Goal: Use online tool/utility: Utilize a website feature to perform a specific function

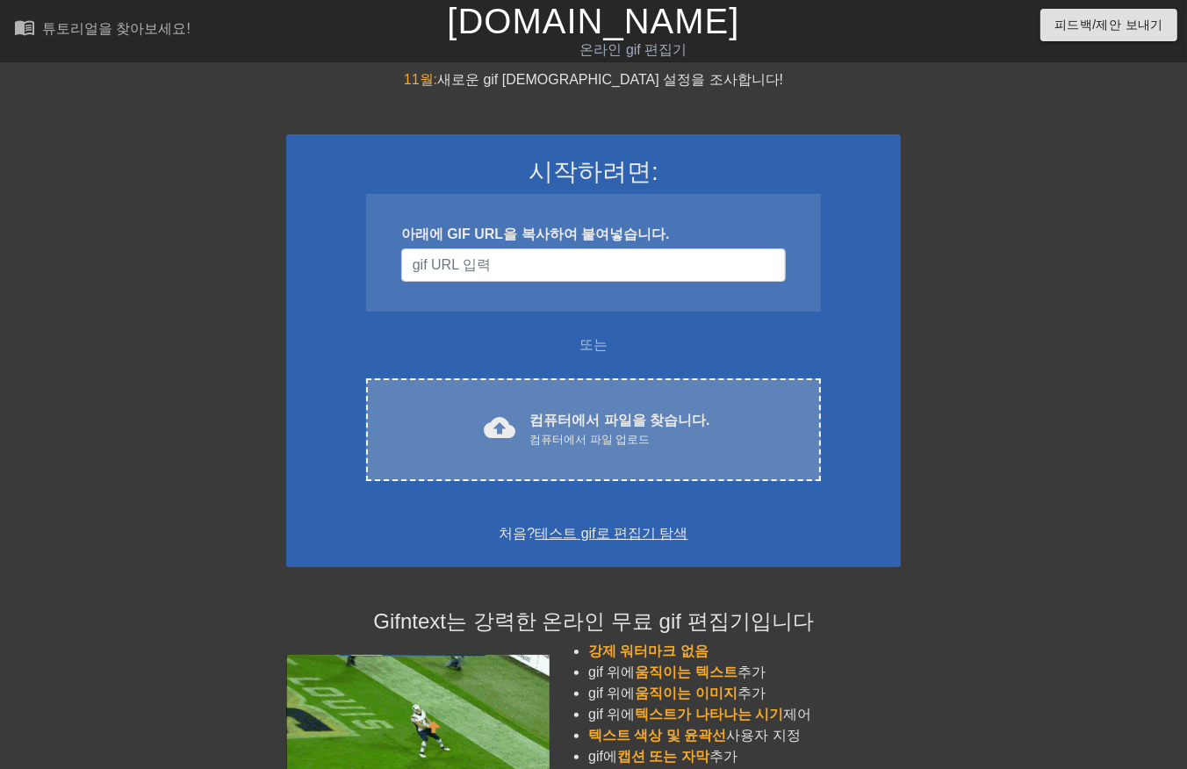
click at [621, 433] on div "컴퓨터에서 파일 업로드" at bounding box center [620, 440] width 180 height 18
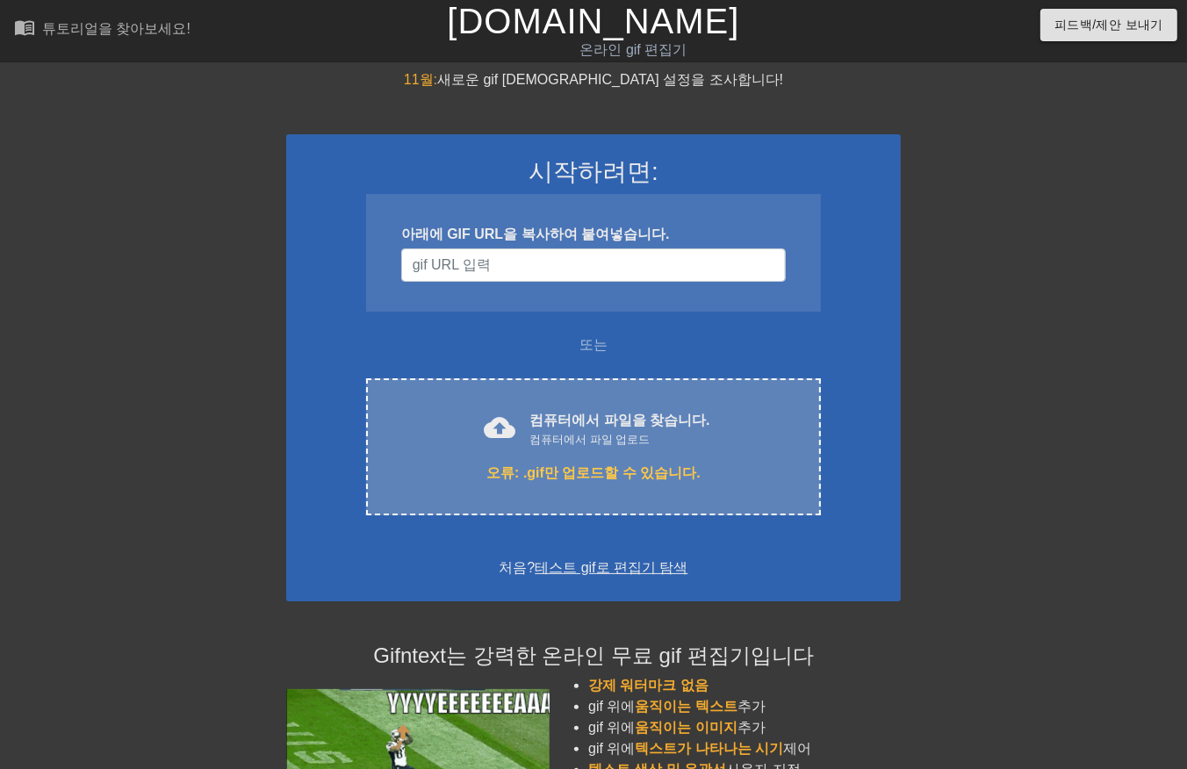
click at [551, 444] on div "컴퓨터에서 파일 업로드" at bounding box center [620, 440] width 180 height 18
click at [655, 458] on div "cloud_upload 컴퓨터에서 파일을 찾습니다. 컴퓨터에서 파일 업로드 오류: .gif만 업로드할 수 있습니다. Choose files" at bounding box center [593, 447] width 455 height 137
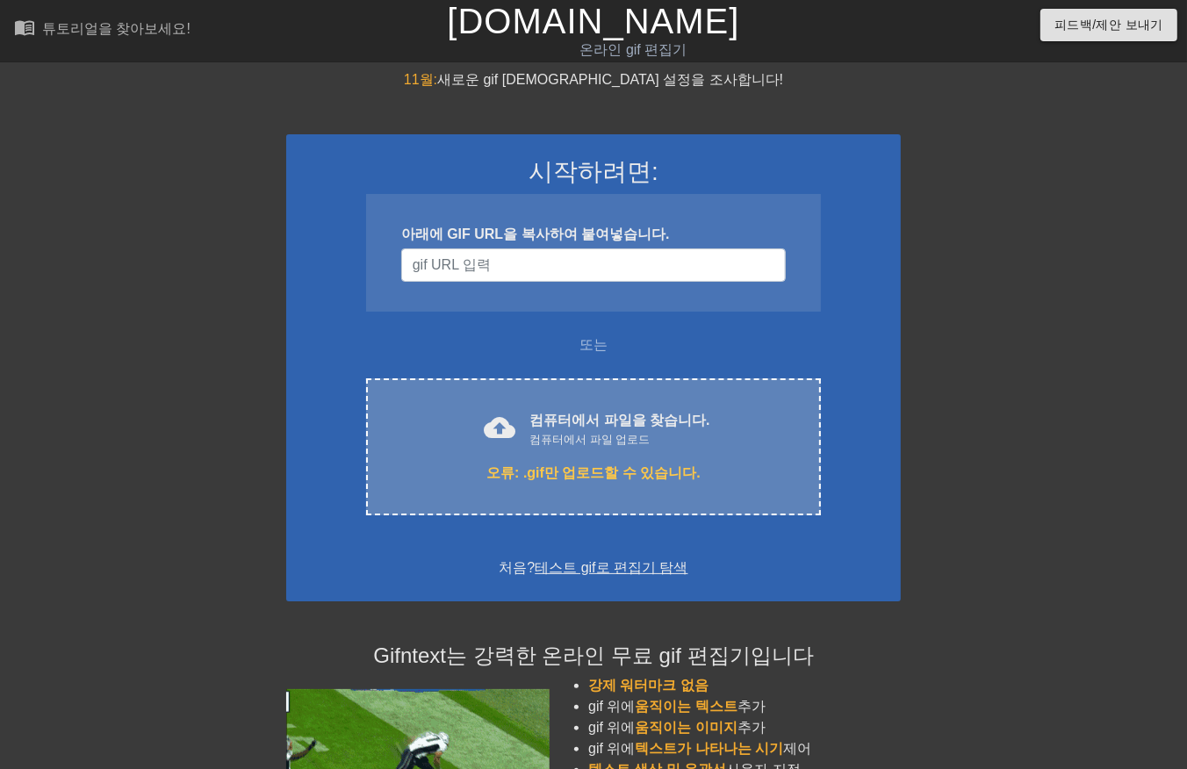
click at [573, 435] on div "컴퓨터에서 파일 업로드" at bounding box center [620, 440] width 180 height 18
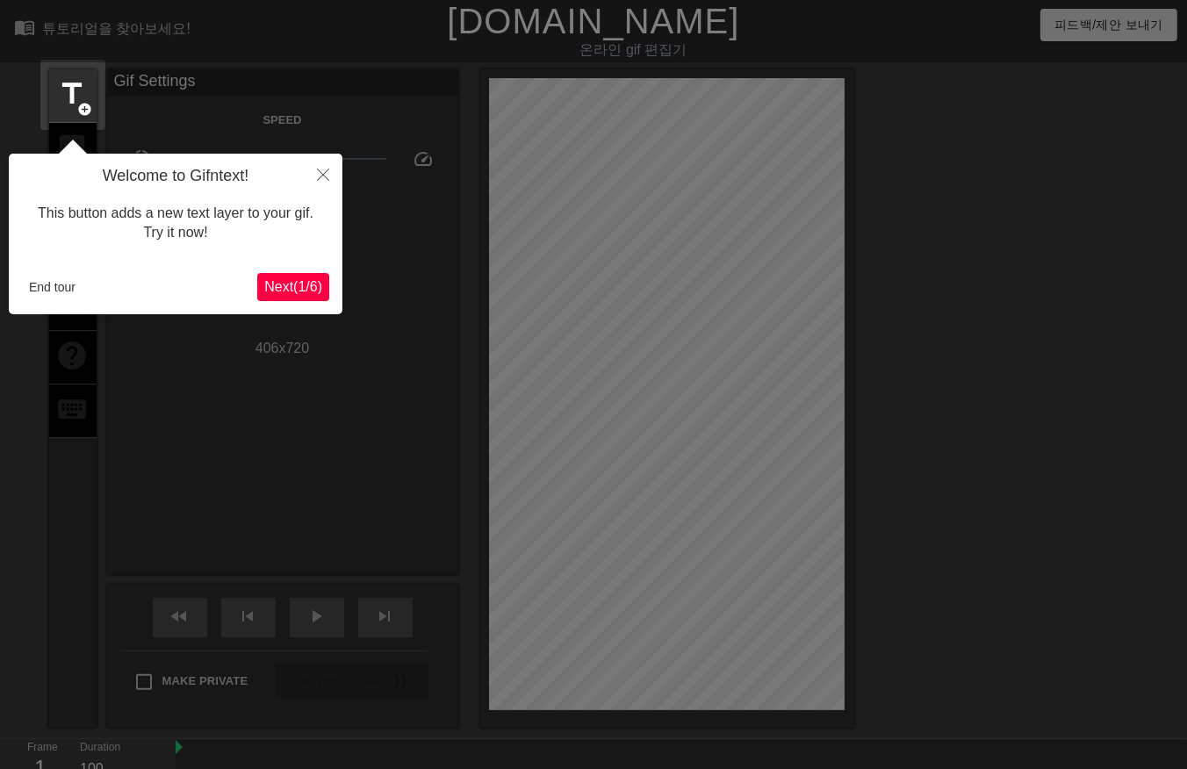
scroll to position [42, 0]
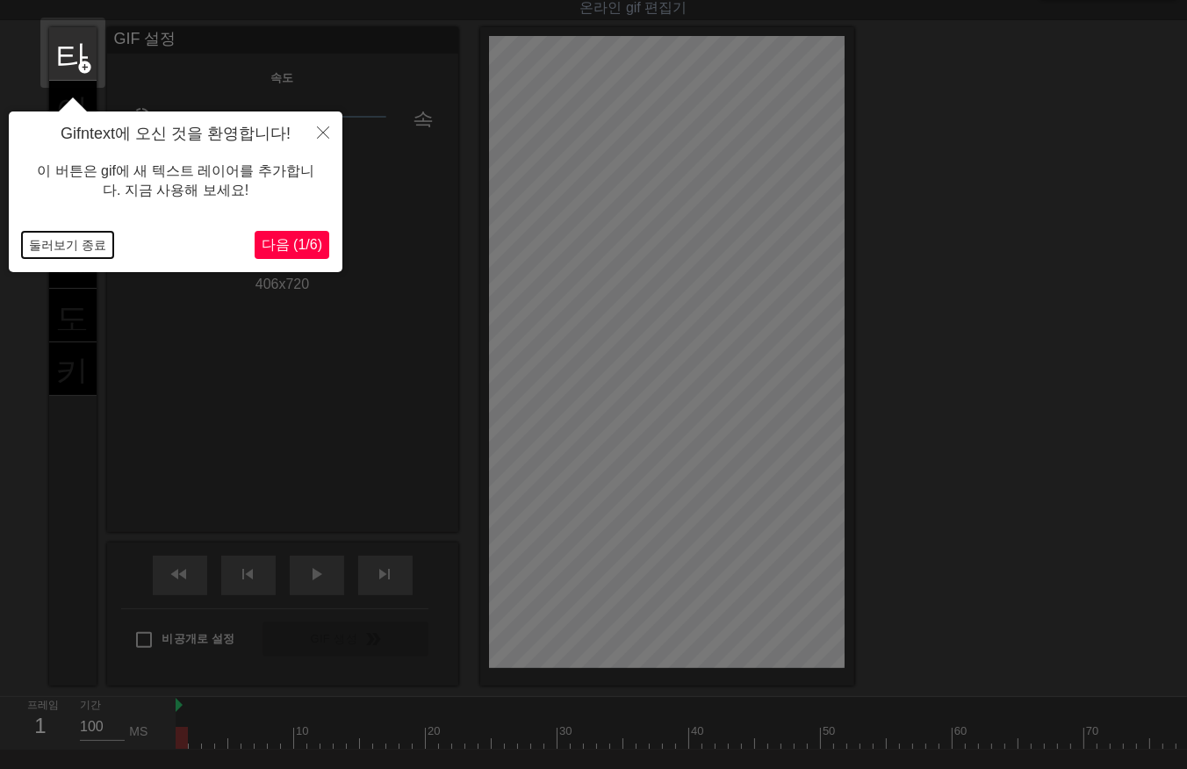
click at [80, 247] on button "둘러보기 종료" at bounding box center [67, 245] width 91 height 26
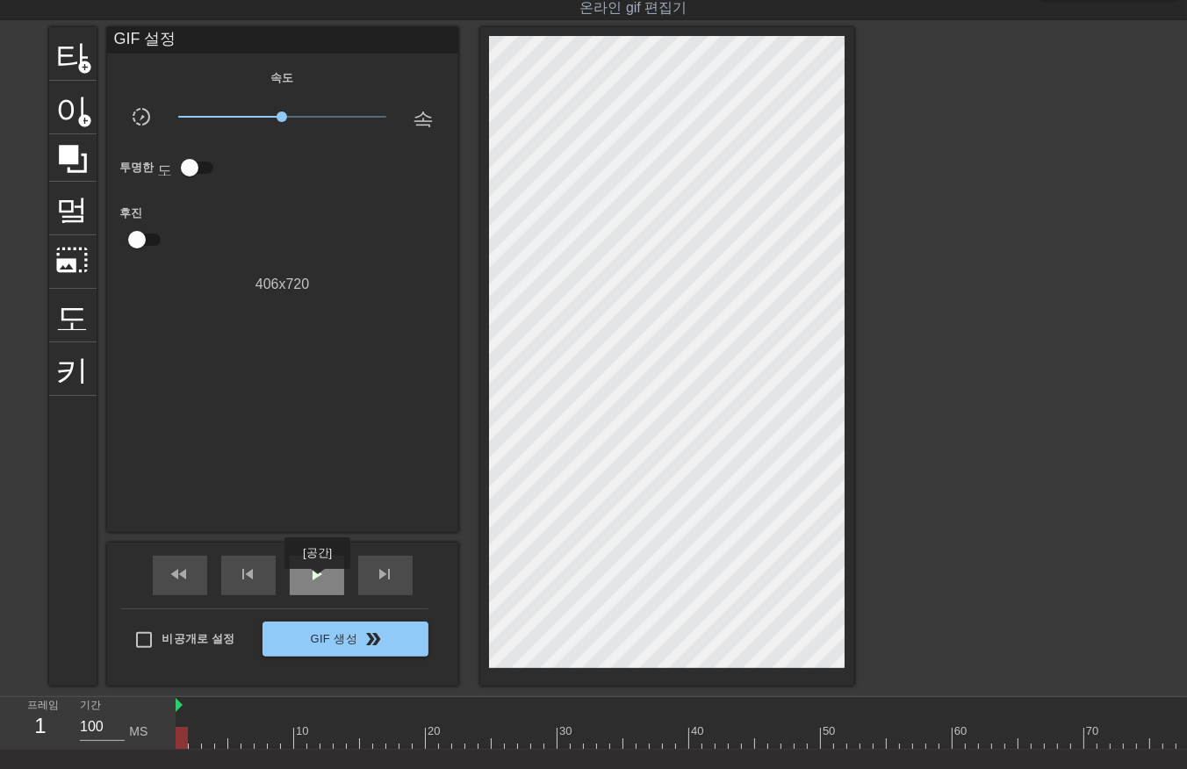
click at [317, 581] on span "play_arrow" at bounding box center [317, 574] width 21 height 21
click at [317, 581] on span "일시 중지" at bounding box center [317, 574] width 21 height 21
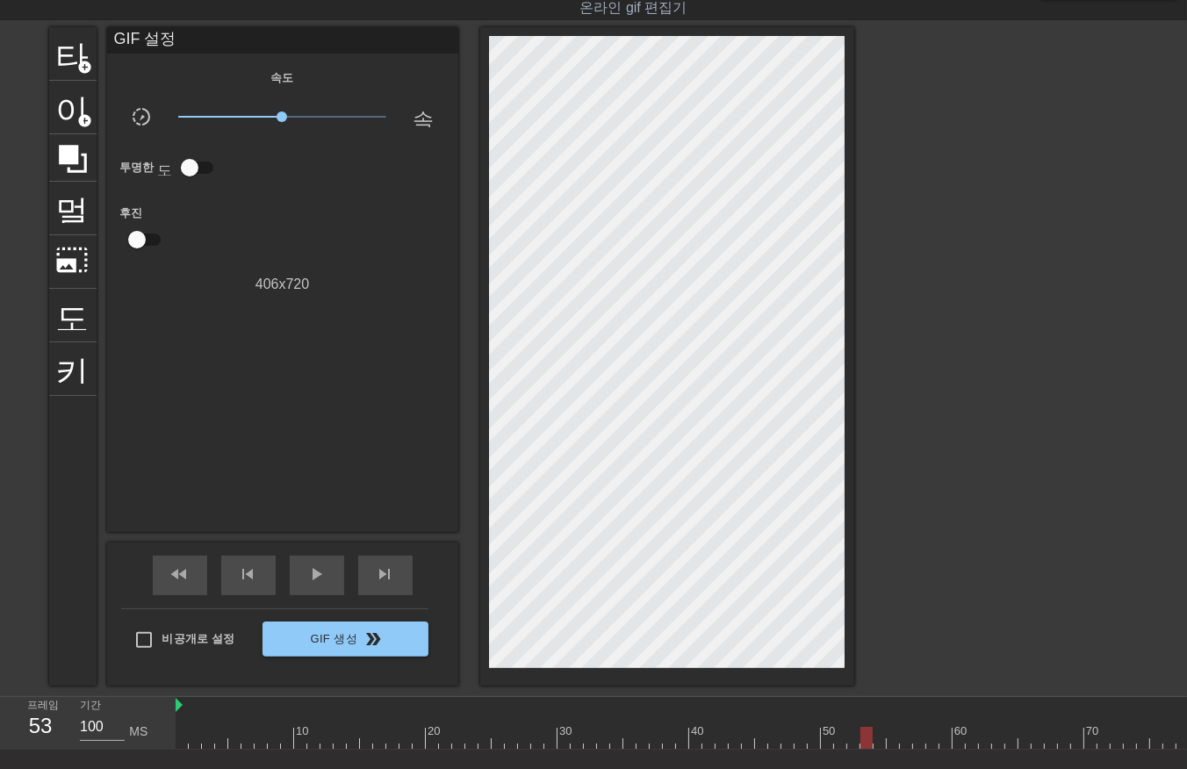
drag, startPoint x: 818, startPoint y: 745, endPoint x: 768, endPoint y: 746, distance: 50.1
drag, startPoint x: 840, startPoint y: 735, endPoint x: 849, endPoint y: 740, distance: 10.2
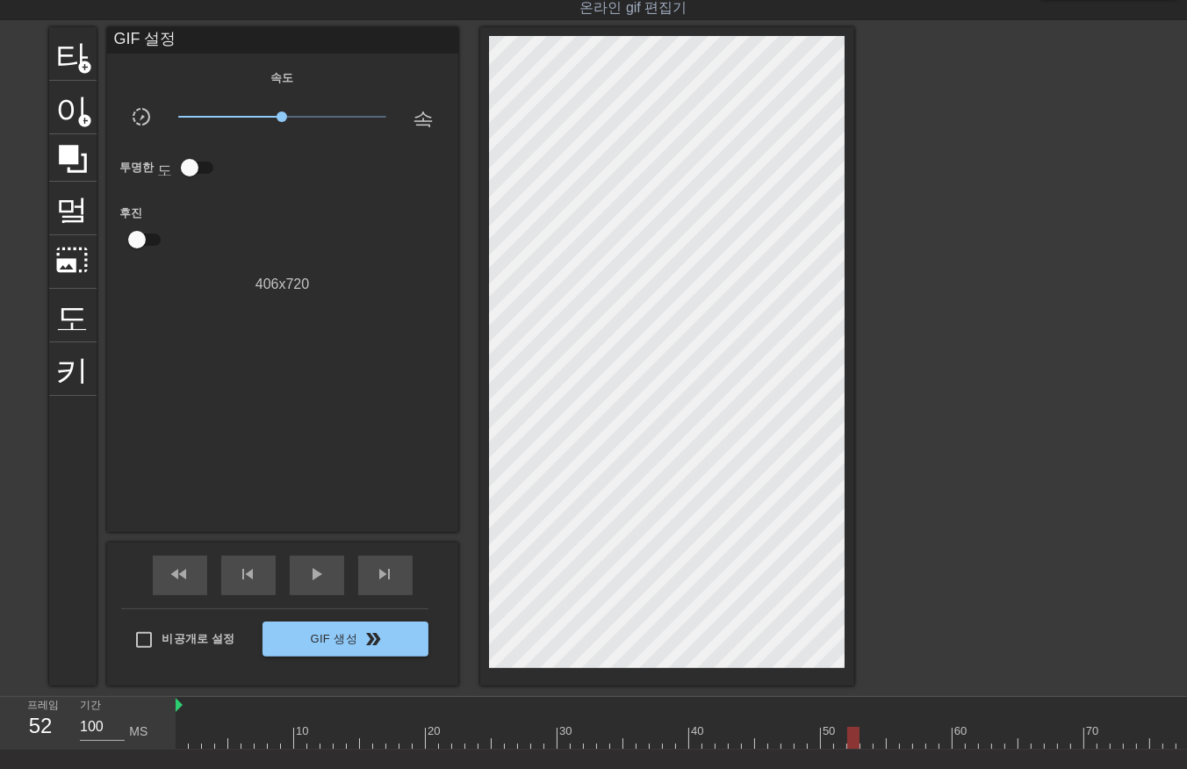
drag, startPoint x: 863, startPoint y: 735, endPoint x: 876, endPoint y: 743, distance: 15.4
drag, startPoint x: 874, startPoint y: 736, endPoint x: 882, endPoint y: 745, distance: 11.8
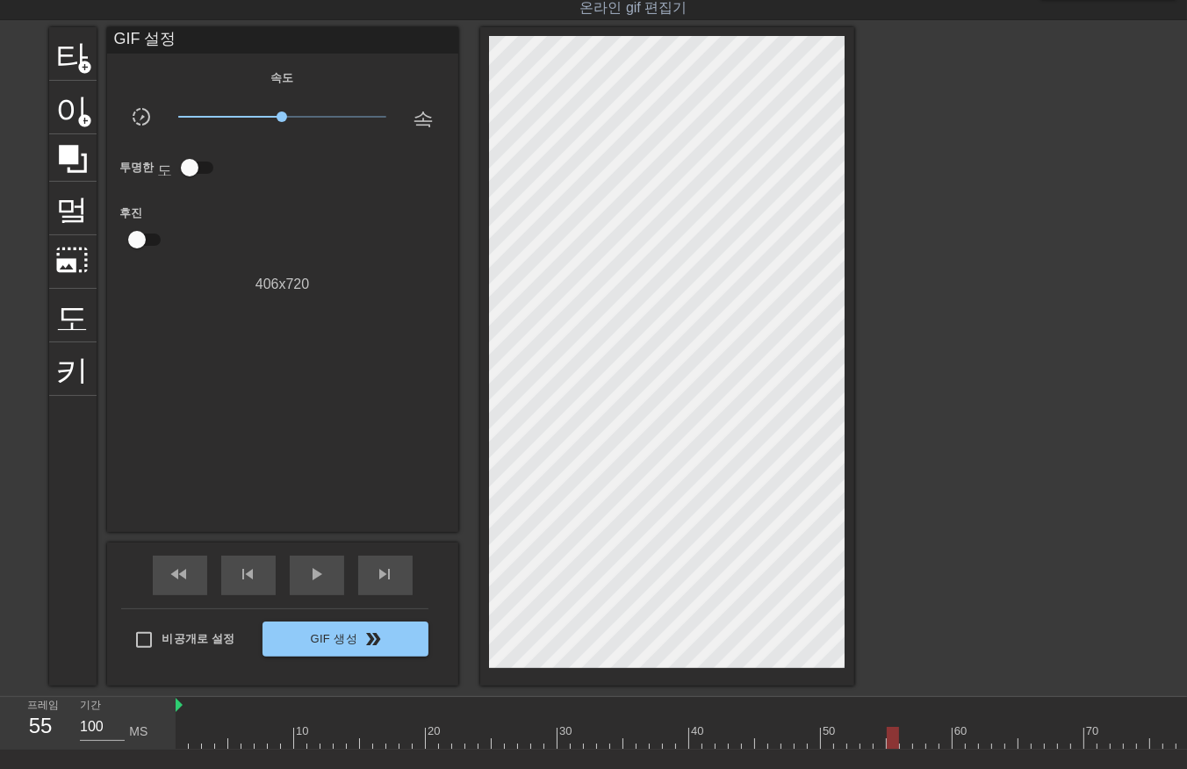
drag, startPoint x: 893, startPoint y: 736, endPoint x: 903, endPoint y: 751, distance: 17.8
drag, startPoint x: 905, startPoint y: 736, endPoint x: 915, endPoint y: 749, distance: 16.3
drag, startPoint x: 918, startPoint y: 738, endPoint x: 931, endPoint y: 752, distance: 19.3
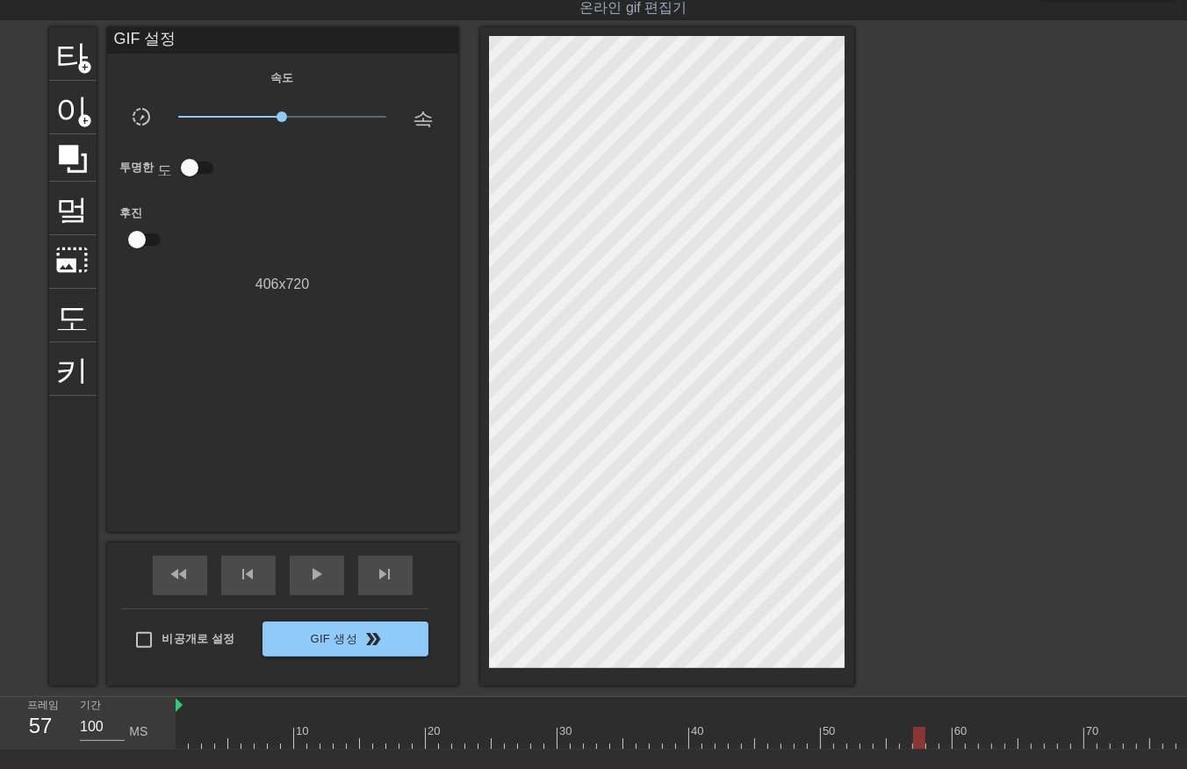
drag, startPoint x: 946, startPoint y: 732, endPoint x: 945, endPoint y: 752, distance: 19.3
drag, startPoint x: 957, startPoint y: 736, endPoint x: 964, endPoint y: 750, distance: 15.7
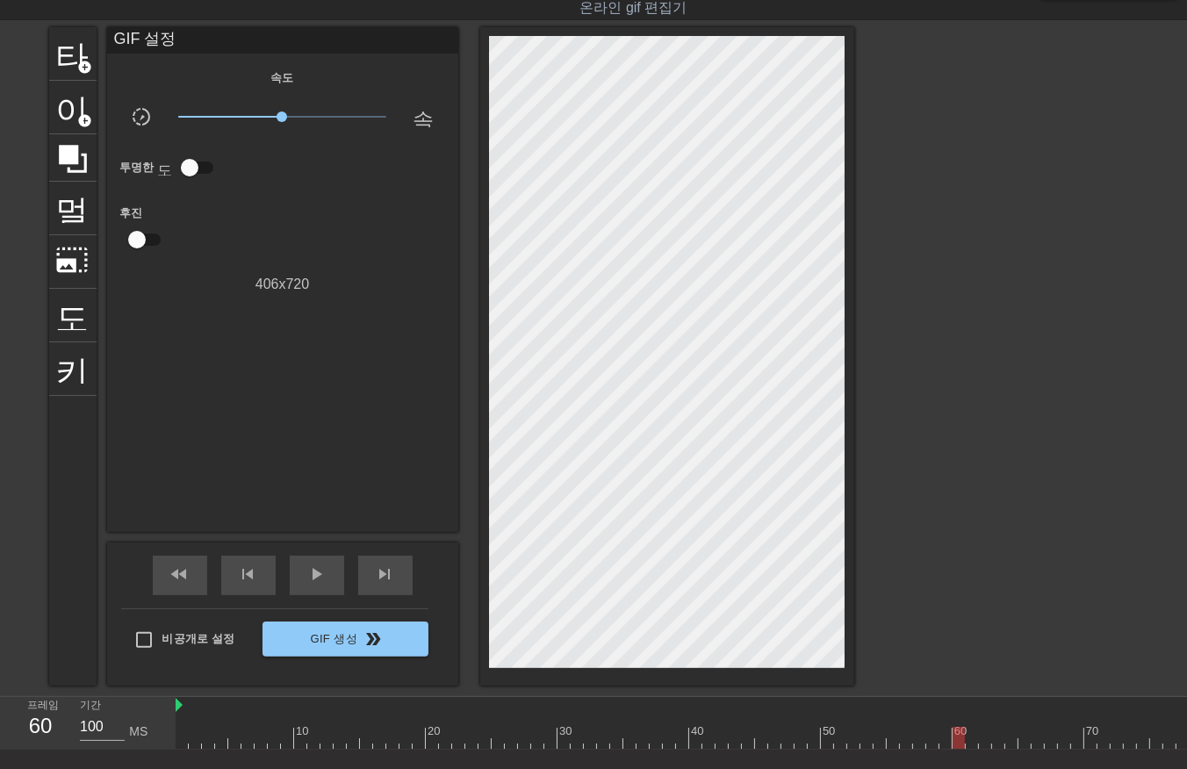
drag, startPoint x: 970, startPoint y: 736, endPoint x: 987, endPoint y: 746, distance: 19.7
drag, startPoint x: 981, startPoint y: 739, endPoint x: 989, endPoint y: 750, distance: 13.9
click at [988, 750] on div "10 20 30 40 50 60 70 80 90 100 110 120 130 140 150 160" at bounding box center [682, 723] width 1012 height 53
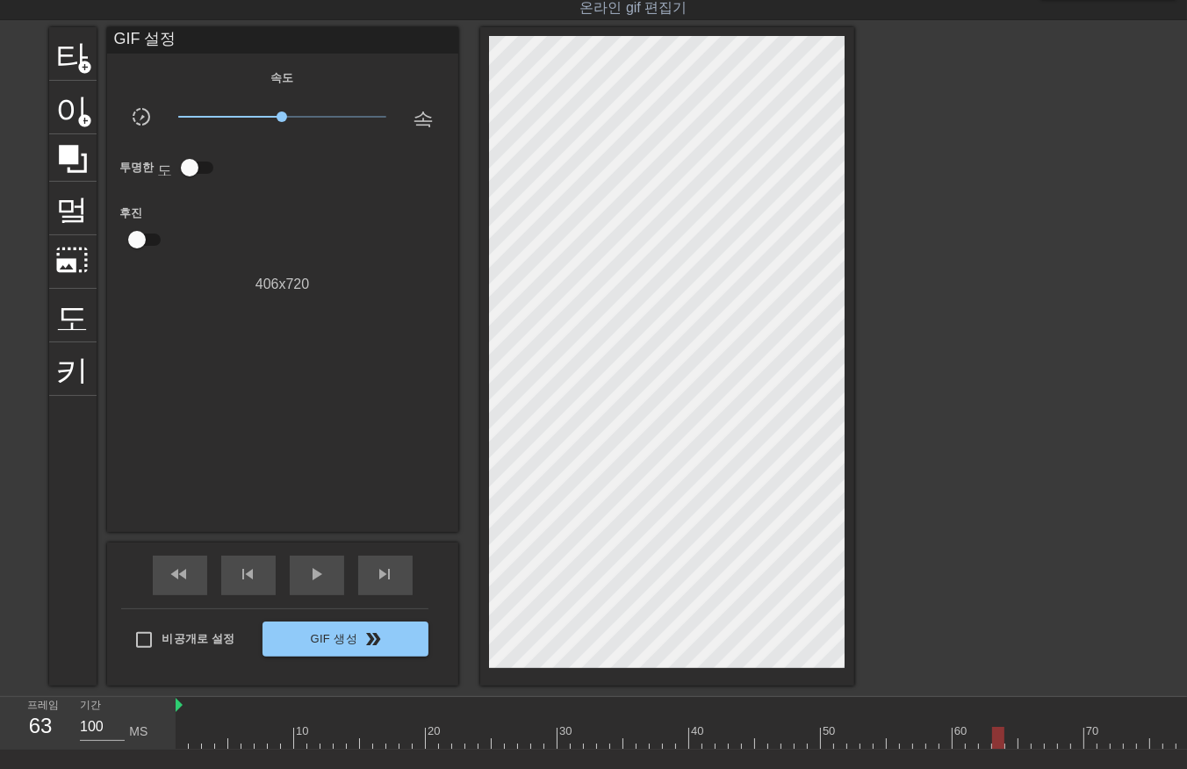
drag, startPoint x: 1022, startPoint y: 738, endPoint x: 1038, endPoint y: 751, distance: 20.6
drag, startPoint x: 1041, startPoint y: 738, endPoint x: 1054, endPoint y: 749, distance: 17.4
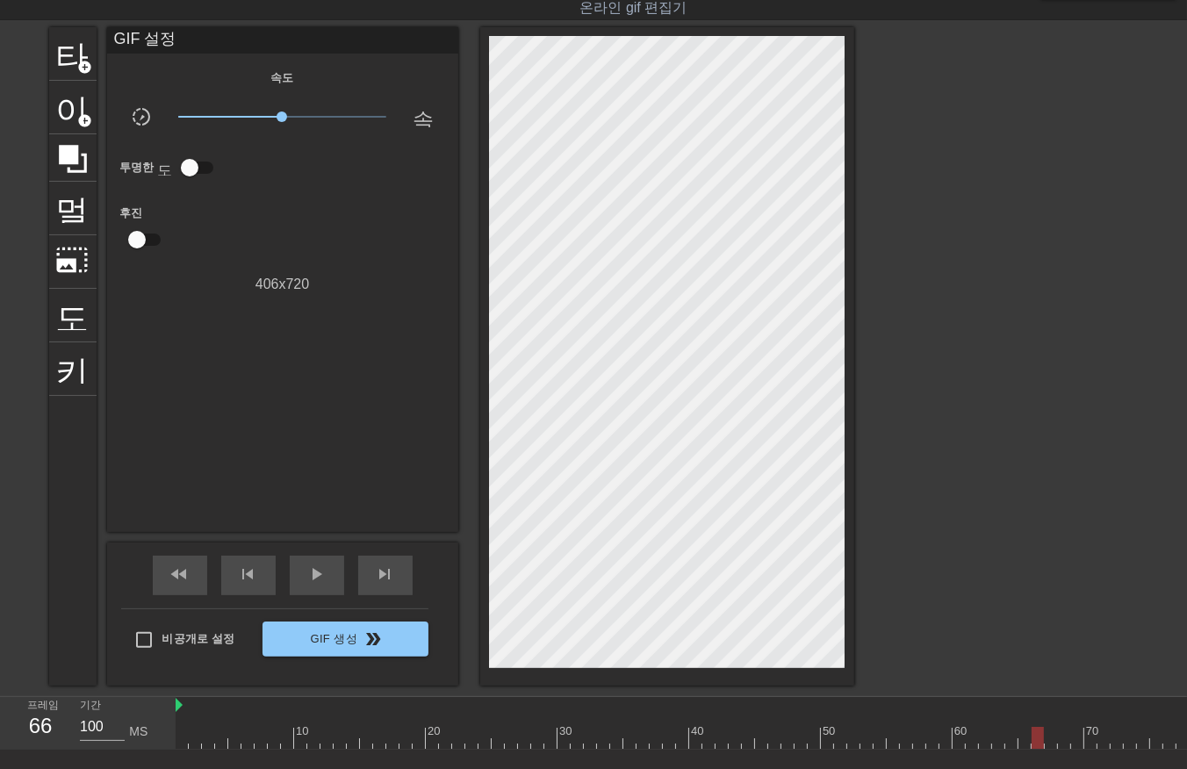
drag, startPoint x: 1051, startPoint y: 739, endPoint x: 1060, endPoint y: 750, distance: 13.7
drag, startPoint x: 1059, startPoint y: 739, endPoint x: 1064, endPoint y: 748, distance: 10.2
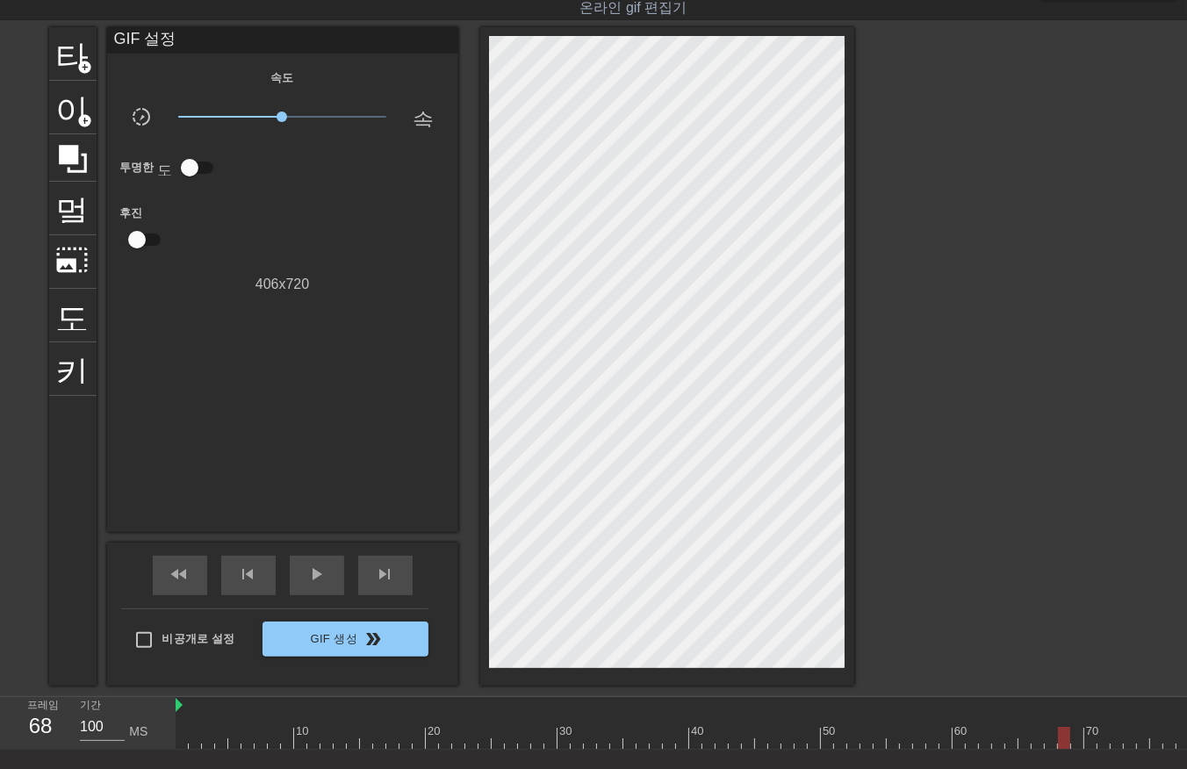
drag, startPoint x: 1074, startPoint y: 730, endPoint x: 1080, endPoint y: 741, distance: 13.0
drag, startPoint x: 1091, startPoint y: 739, endPoint x: 1093, endPoint y: 757, distance: 18.6
drag, startPoint x: 1101, startPoint y: 733, endPoint x: 1114, endPoint y: 748, distance: 19.3
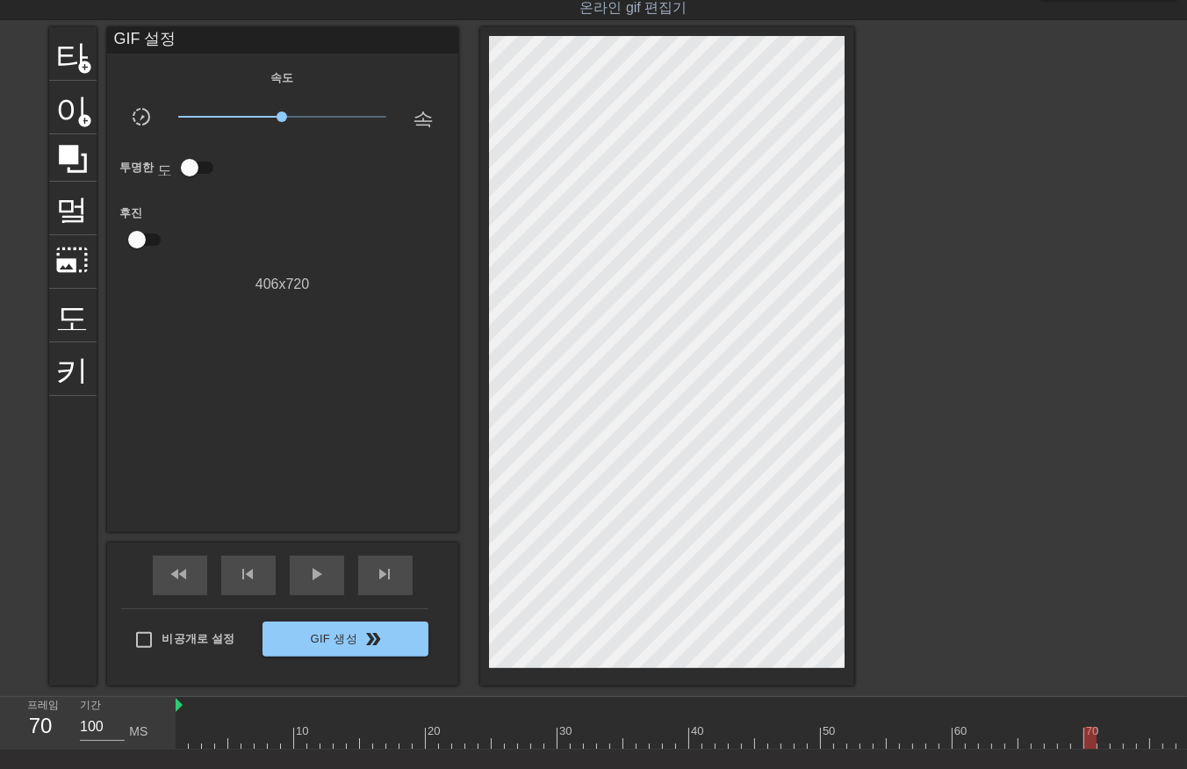
drag, startPoint x: 1116, startPoint y: 738, endPoint x: 1130, endPoint y: 741, distance: 14.5
drag, startPoint x: 1127, startPoint y: 736, endPoint x: 1147, endPoint y: 748, distance: 23.6
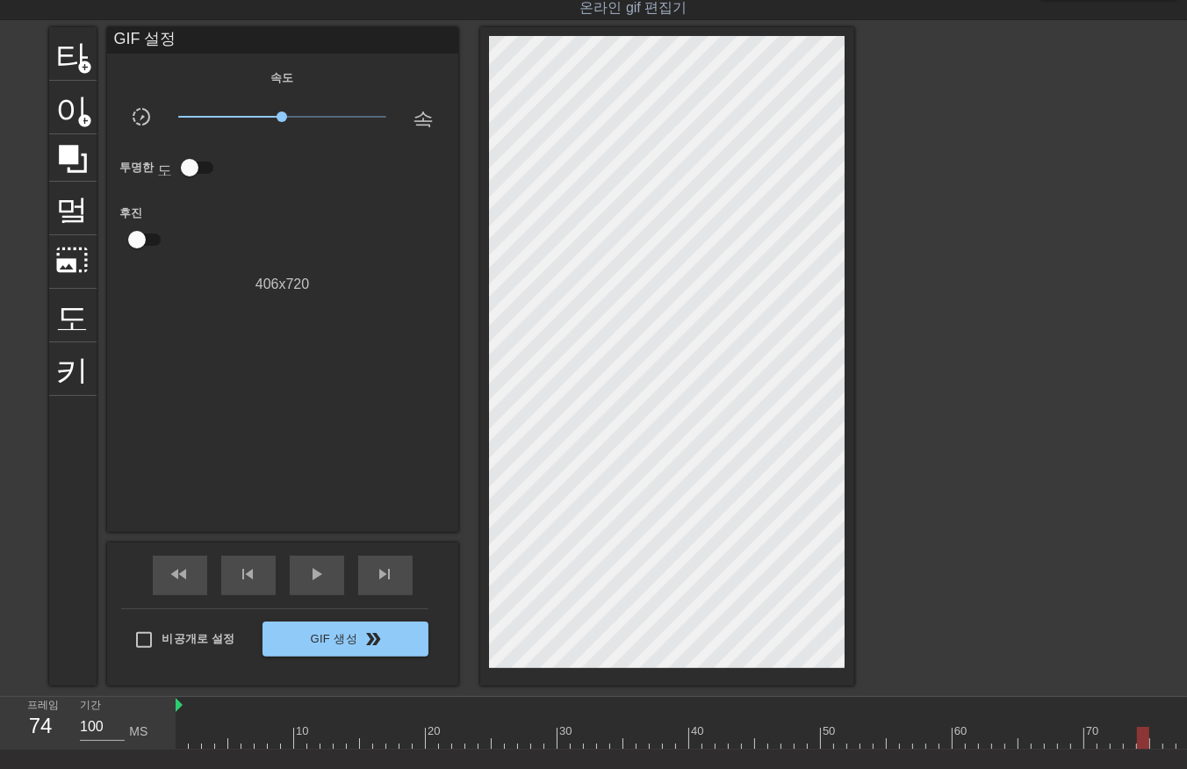
drag, startPoint x: 1140, startPoint y: 735, endPoint x: 1150, endPoint y: 749, distance: 17.6
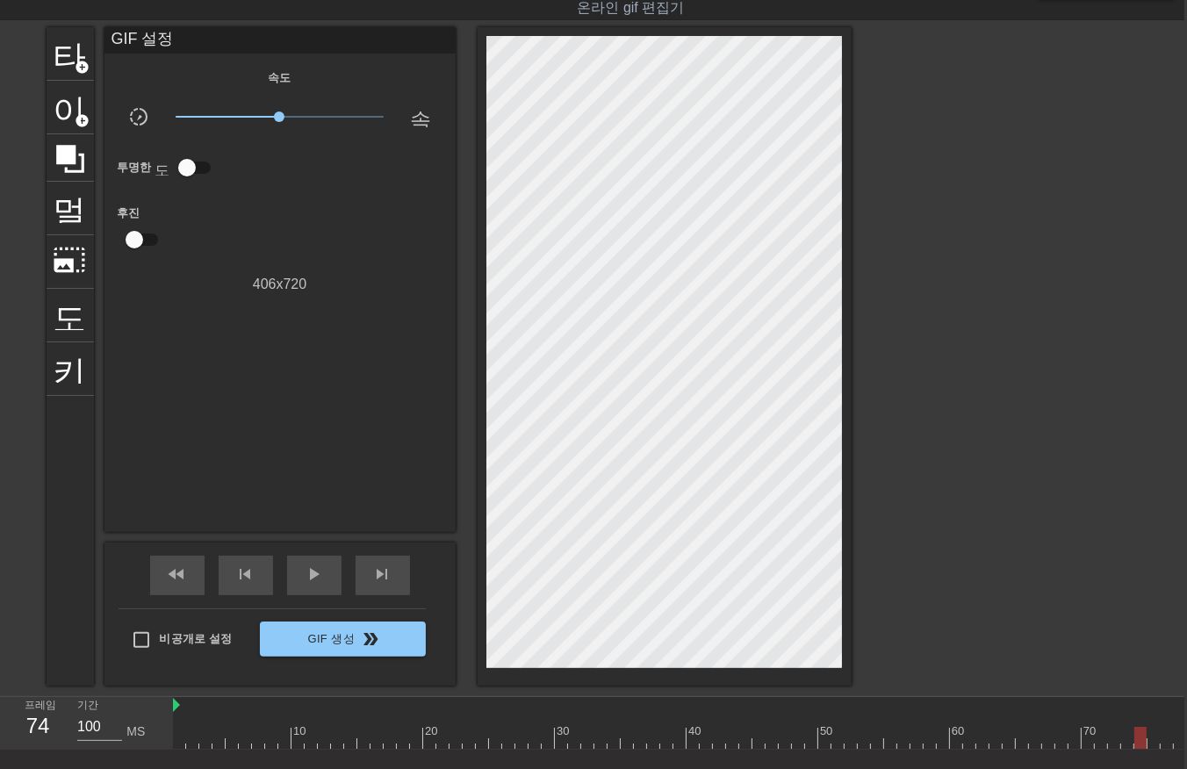
scroll to position [42, 14]
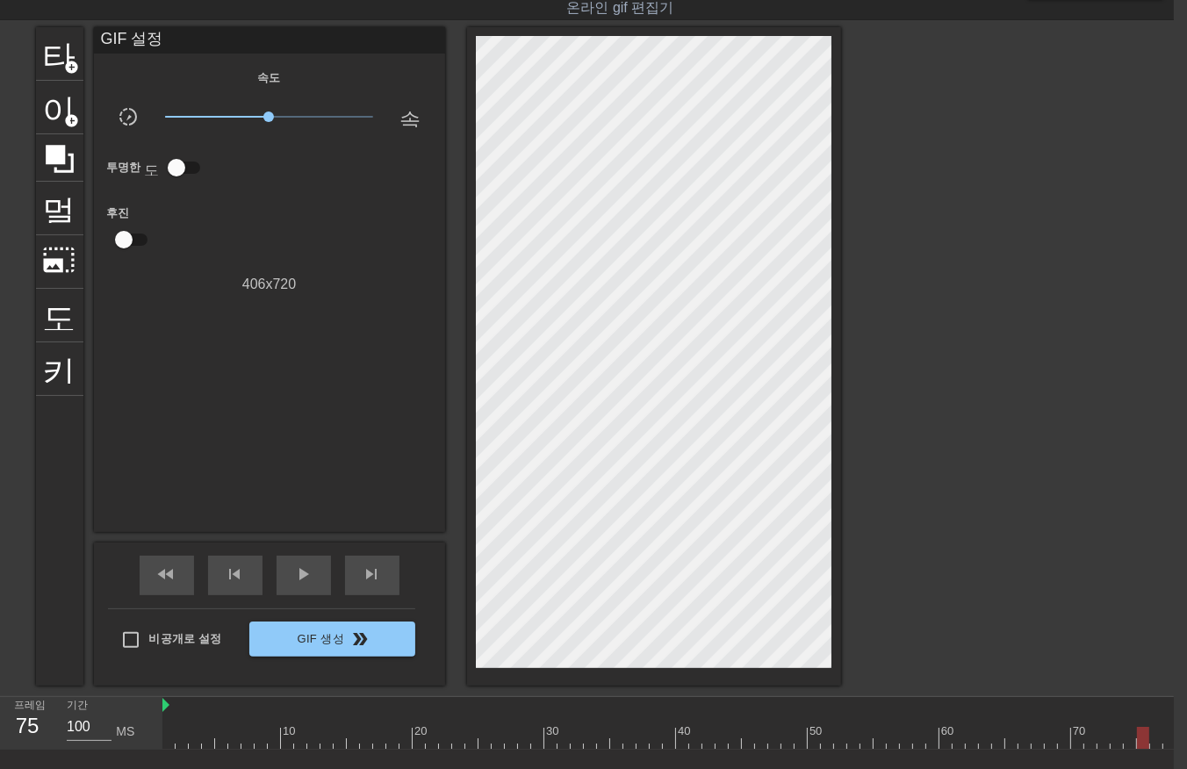
click at [299, 567] on span "play_arrow" at bounding box center [303, 574] width 21 height 21
drag, startPoint x: 1135, startPoint y: 723, endPoint x: 1007, endPoint y: 732, distance: 127.7
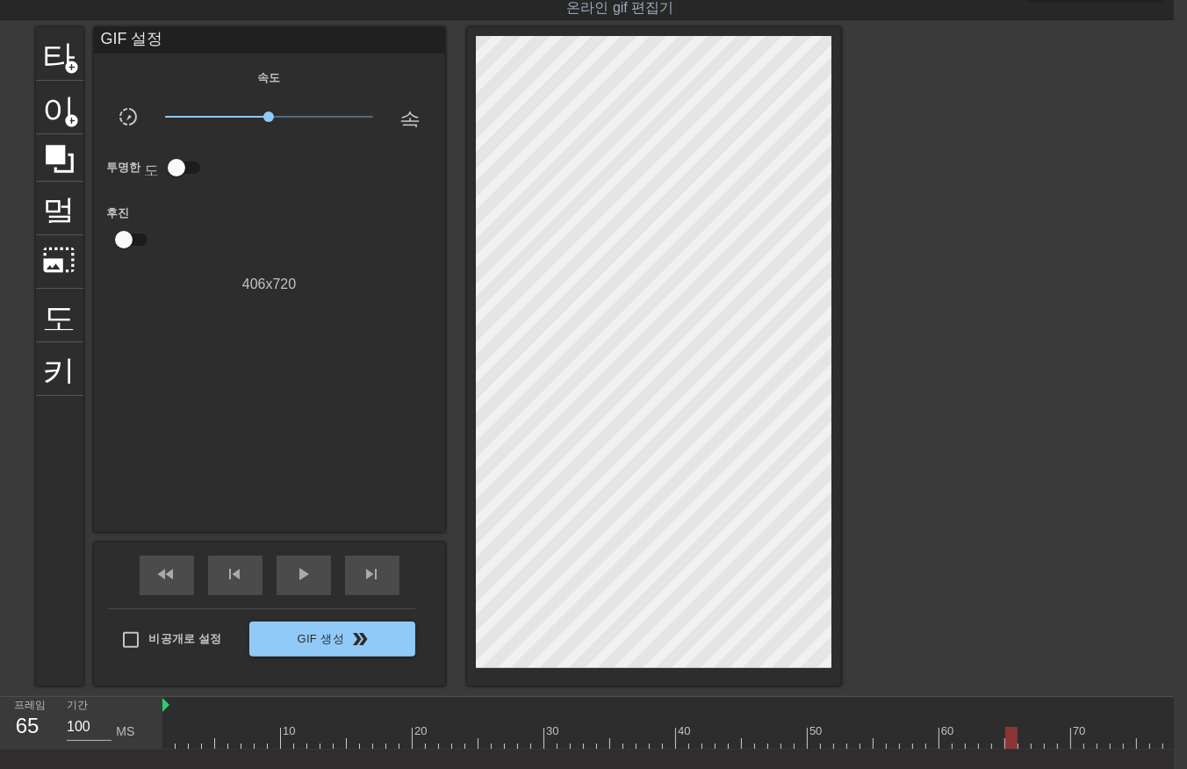
click at [982, 750] on div "10 20 30 40 50 60 70 80 90 100 110 120 130 140 150 160" at bounding box center [668, 723] width 1012 height 53
drag, startPoint x: 984, startPoint y: 739, endPoint x: 1244, endPoint y: 680, distance: 265.7
click at [1174, 680] on html "menu_book 튜토리얼을 찾아보세요! [DOMAIN_NAME] 온라인 gif 편집기 피드백/제안 보내기 타이틀 add_circle 이미지 …" at bounding box center [580, 415] width 1187 height 914
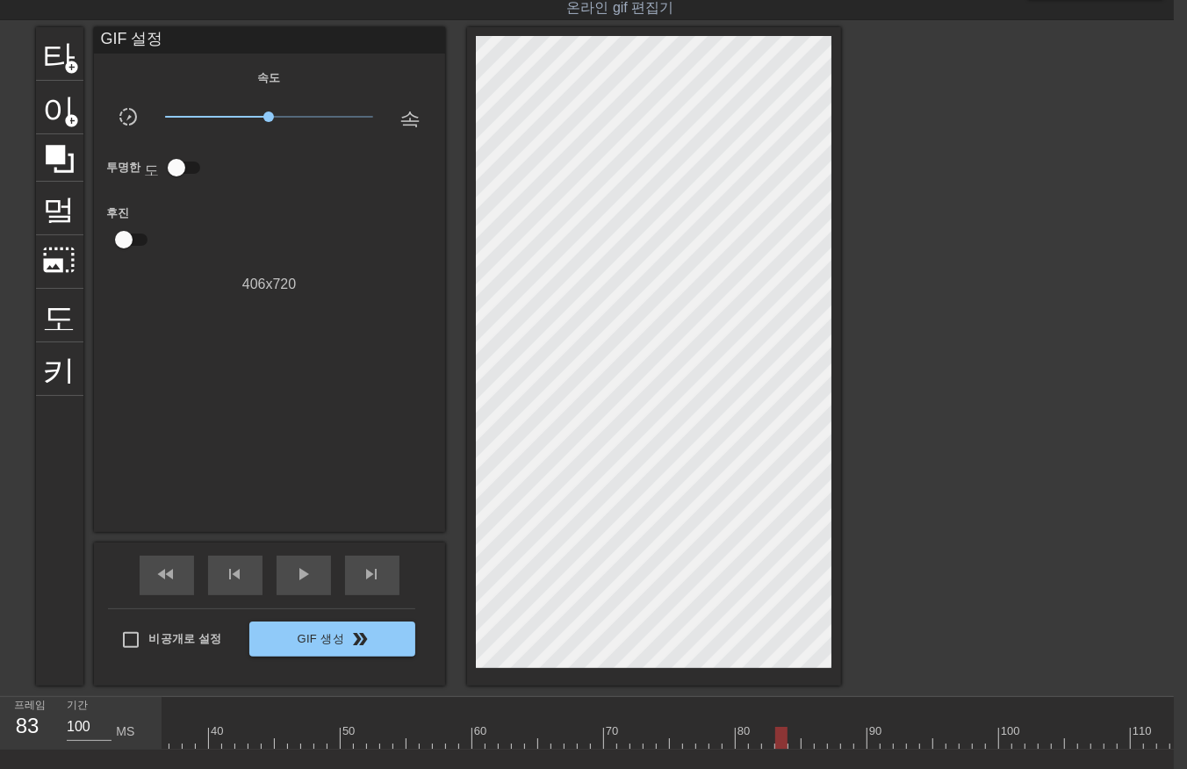
click at [287, 509] on div "GIF 설정 속도 slow_motion_video x1.00 속도 투명한 도움말 후진 406 x 720" at bounding box center [269, 279] width 351 height 505
drag, startPoint x: 580, startPoint y: 727, endPoint x: 553, endPoint y: 738, distance: 28.4
click at [575, 727] on div at bounding box center [946, 738] width 2503 height 22
click at [417, 736] on div at bounding box center [946, 738] width 2503 height 22
click at [353, 730] on div at bounding box center [946, 738] width 2503 height 22
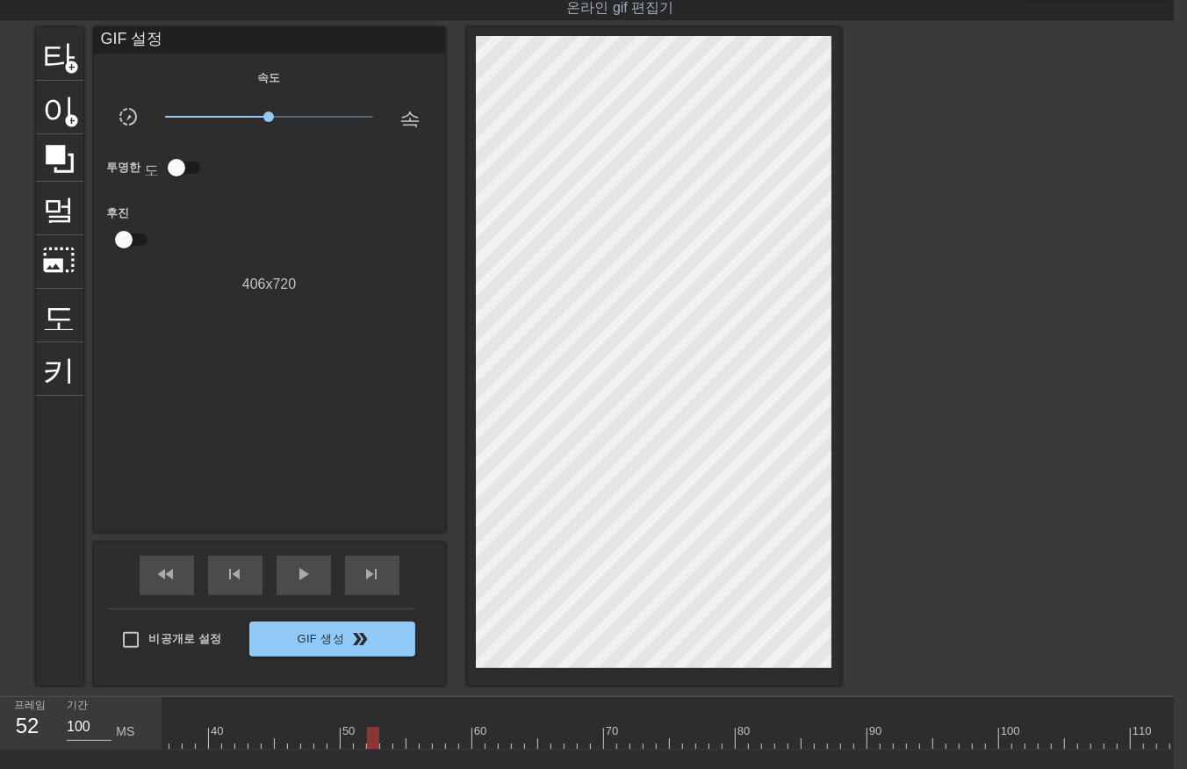
drag, startPoint x: 370, startPoint y: 739, endPoint x: 380, endPoint y: 739, distance: 10.5
click at [371, 739] on div at bounding box center [946, 738] width 2503 height 22
click at [381, 735] on div at bounding box center [946, 738] width 2503 height 22
click at [199, 739] on div at bounding box center [751, 738] width 2503 height 22
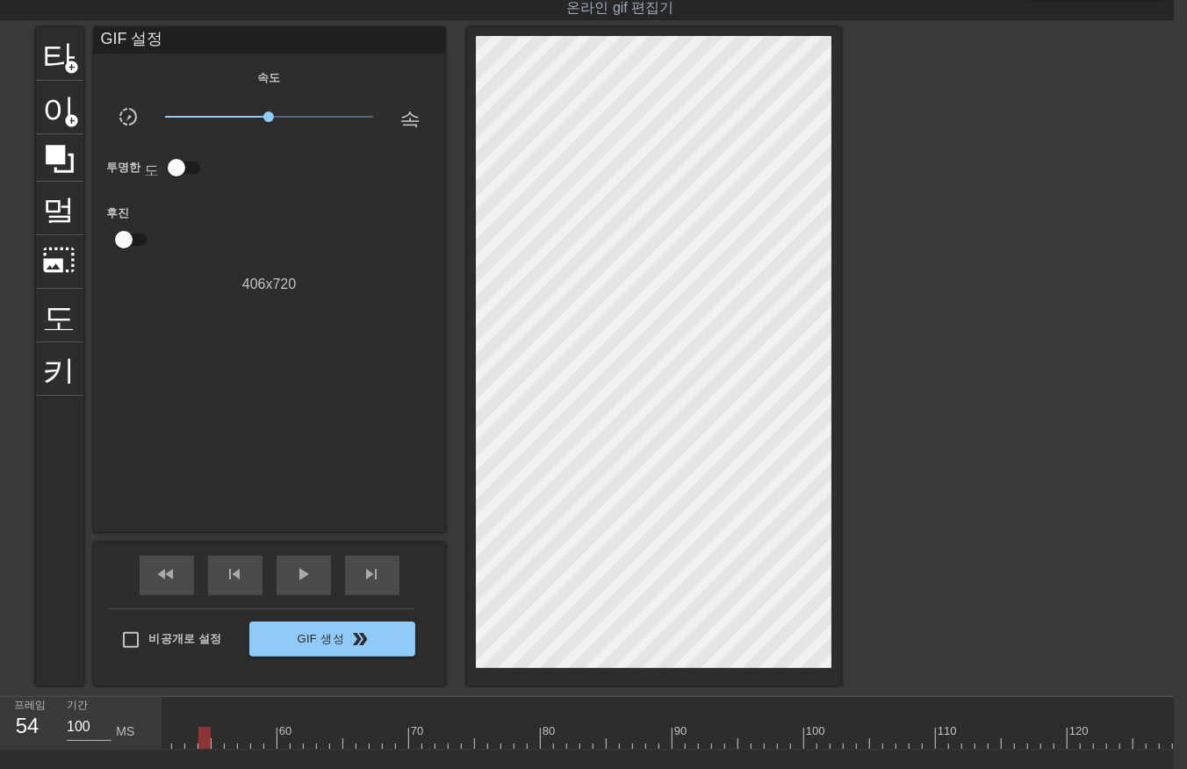
click at [213, 735] on div at bounding box center [751, 738] width 2503 height 22
click at [227, 741] on div at bounding box center [751, 738] width 2503 height 22
click at [242, 736] on div at bounding box center [751, 738] width 2503 height 22
click at [255, 739] on div at bounding box center [751, 738] width 2503 height 22
click at [269, 735] on div at bounding box center [751, 738] width 2503 height 22
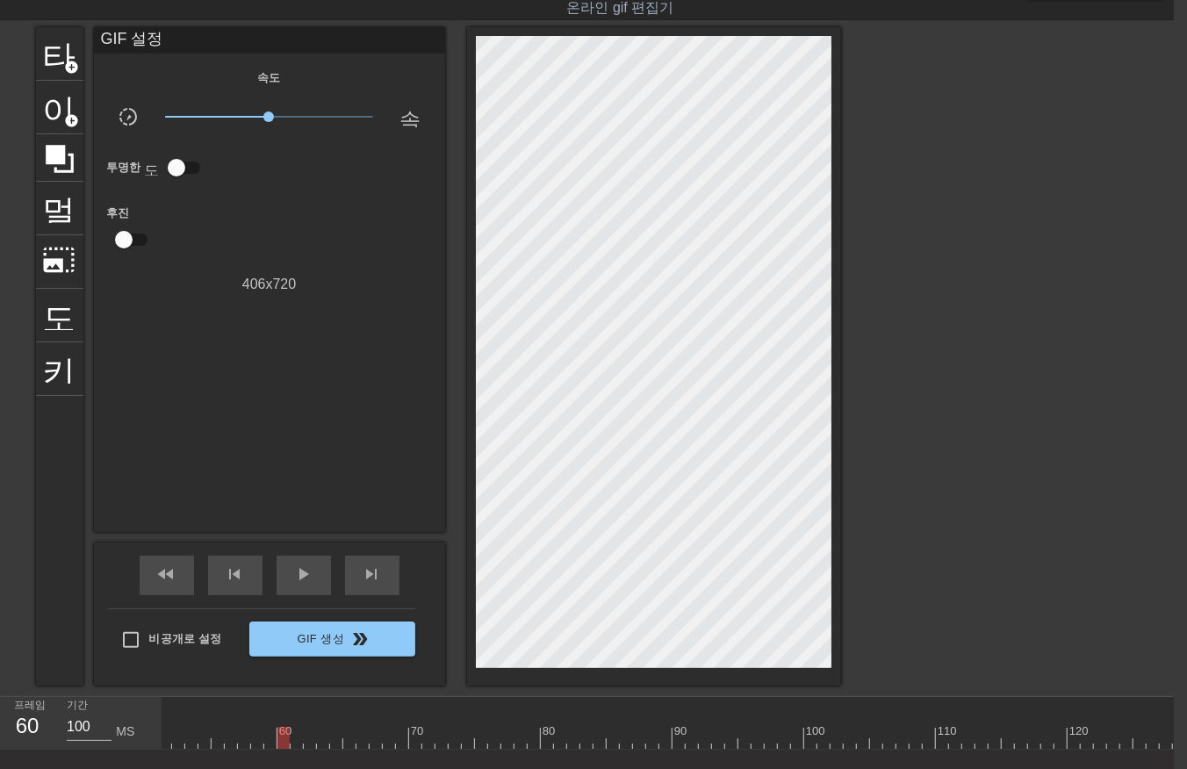
drag, startPoint x: 279, startPoint y: 735, endPoint x: 292, endPoint y: 741, distance: 14.5
click at [279, 736] on div at bounding box center [751, 738] width 2503 height 22
click at [293, 740] on div at bounding box center [751, 738] width 2503 height 22
click at [310, 743] on div at bounding box center [751, 738] width 2503 height 22
drag, startPoint x: 321, startPoint y: 736, endPoint x: 340, endPoint y: 742, distance: 20.3
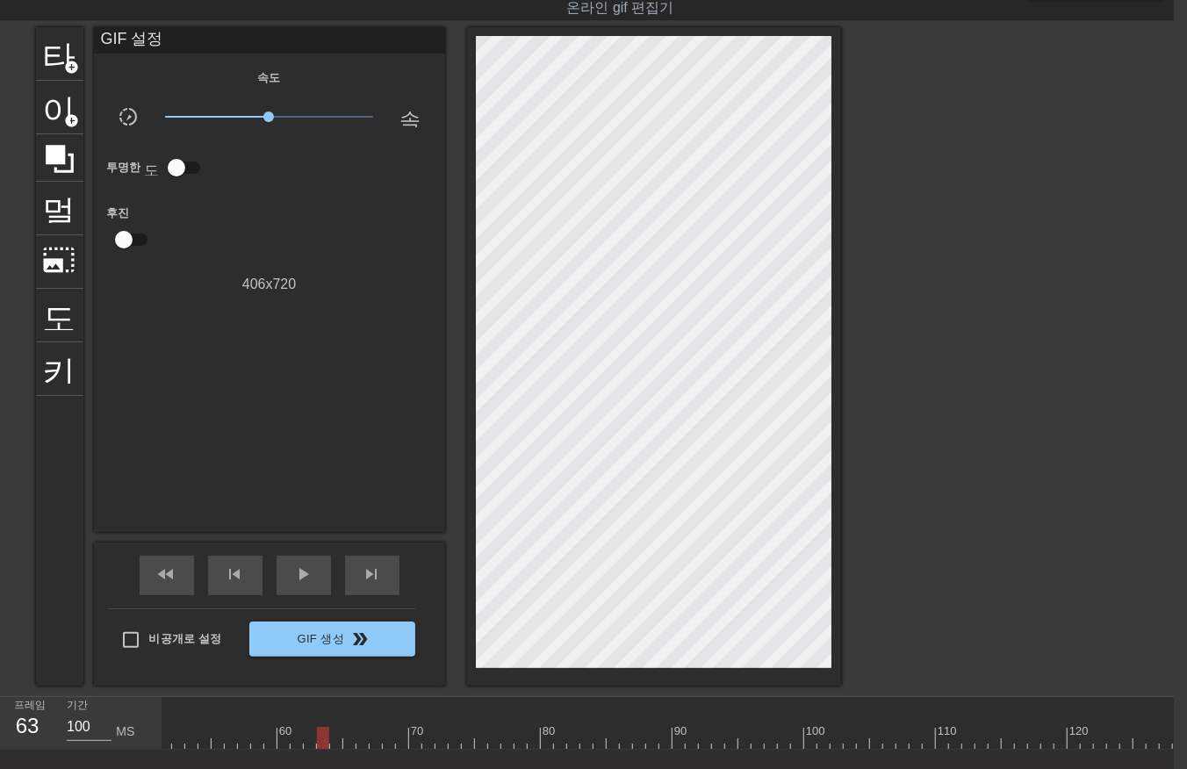
click at [323, 739] on div at bounding box center [751, 738] width 2503 height 22
drag, startPoint x: 331, startPoint y: 735, endPoint x: 344, endPoint y: 743, distance: 15.4
click at [334, 738] on div at bounding box center [751, 738] width 2503 height 22
click at [343, 736] on div at bounding box center [751, 738] width 2503 height 22
click at [357, 734] on div at bounding box center [751, 738] width 2503 height 22
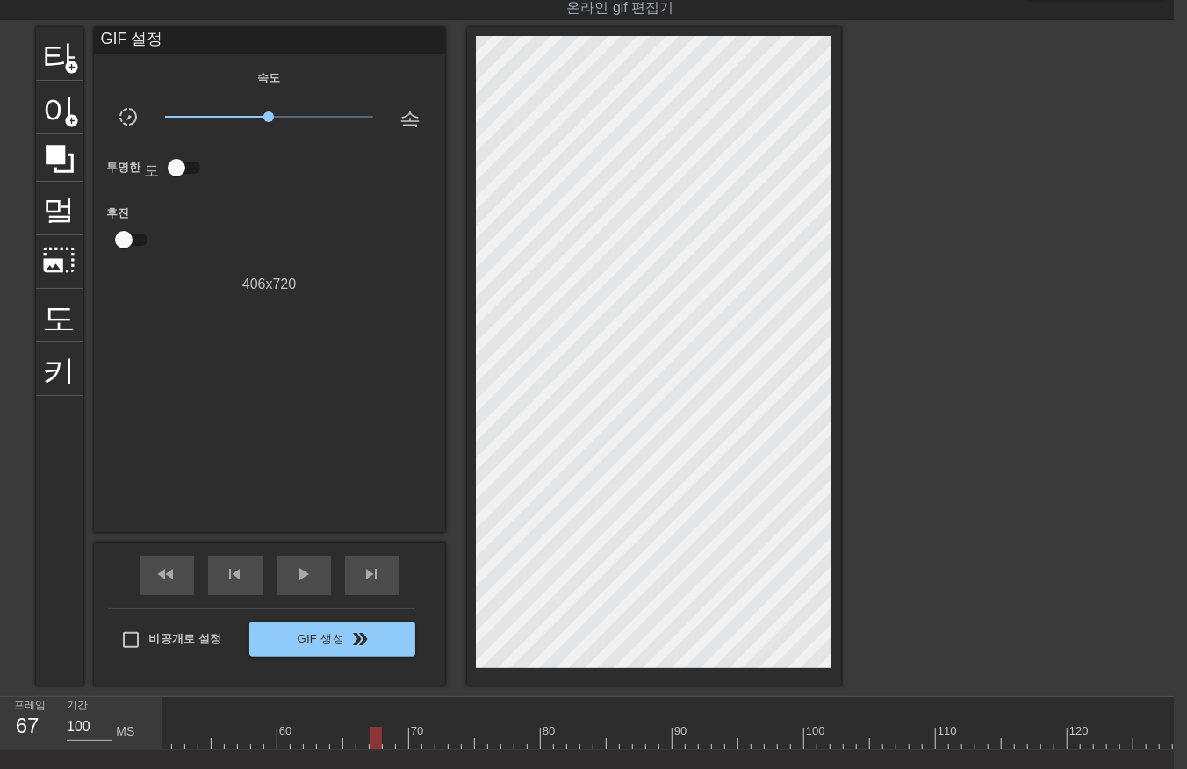
click at [371, 738] on div at bounding box center [751, 738] width 2503 height 22
click at [387, 740] on div at bounding box center [751, 738] width 2503 height 22
drag, startPoint x: 397, startPoint y: 739, endPoint x: 407, endPoint y: 747, distance: 13.7
click at [401, 743] on div at bounding box center [751, 738] width 2503 height 22
drag, startPoint x: 410, startPoint y: 735, endPoint x: 419, endPoint y: 743, distance: 11.8
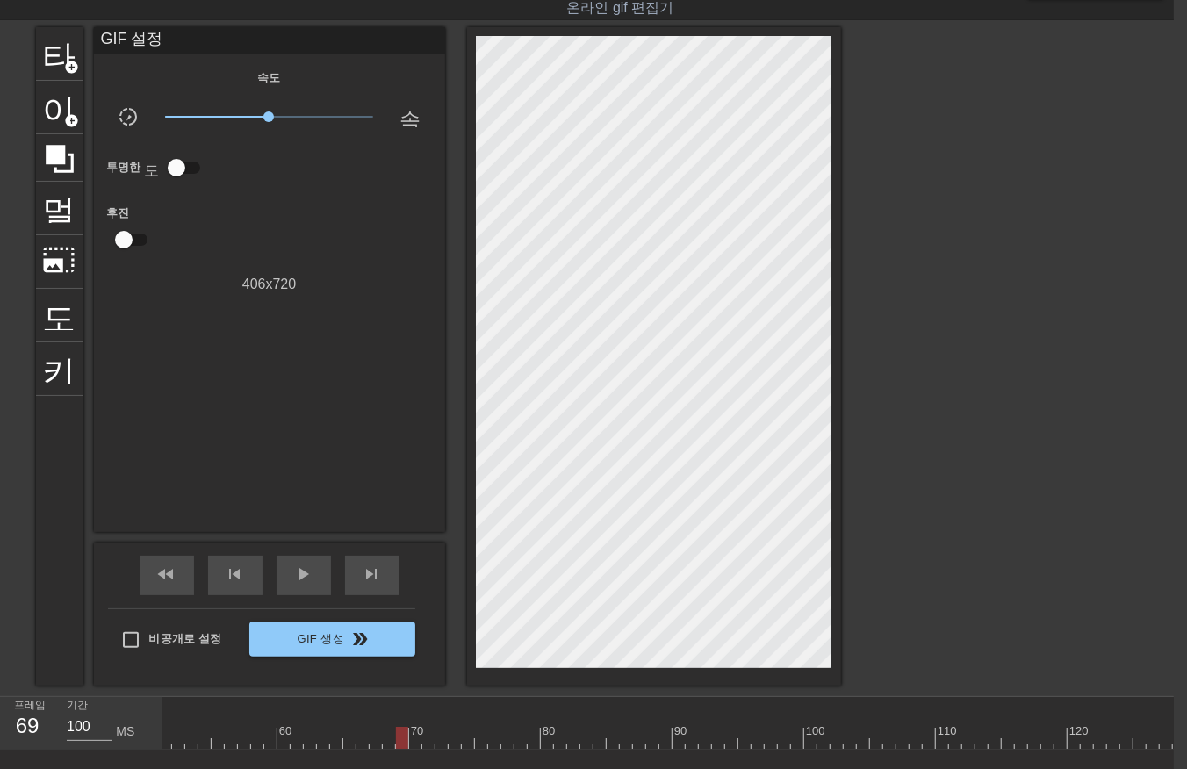
click at [415, 741] on div at bounding box center [751, 738] width 2503 height 22
click at [425, 738] on div at bounding box center [751, 738] width 2503 height 22
click at [437, 734] on div at bounding box center [751, 738] width 2503 height 22
click at [454, 742] on div at bounding box center [751, 738] width 2503 height 22
drag, startPoint x: 463, startPoint y: 736, endPoint x: 477, endPoint y: 744, distance: 16.1
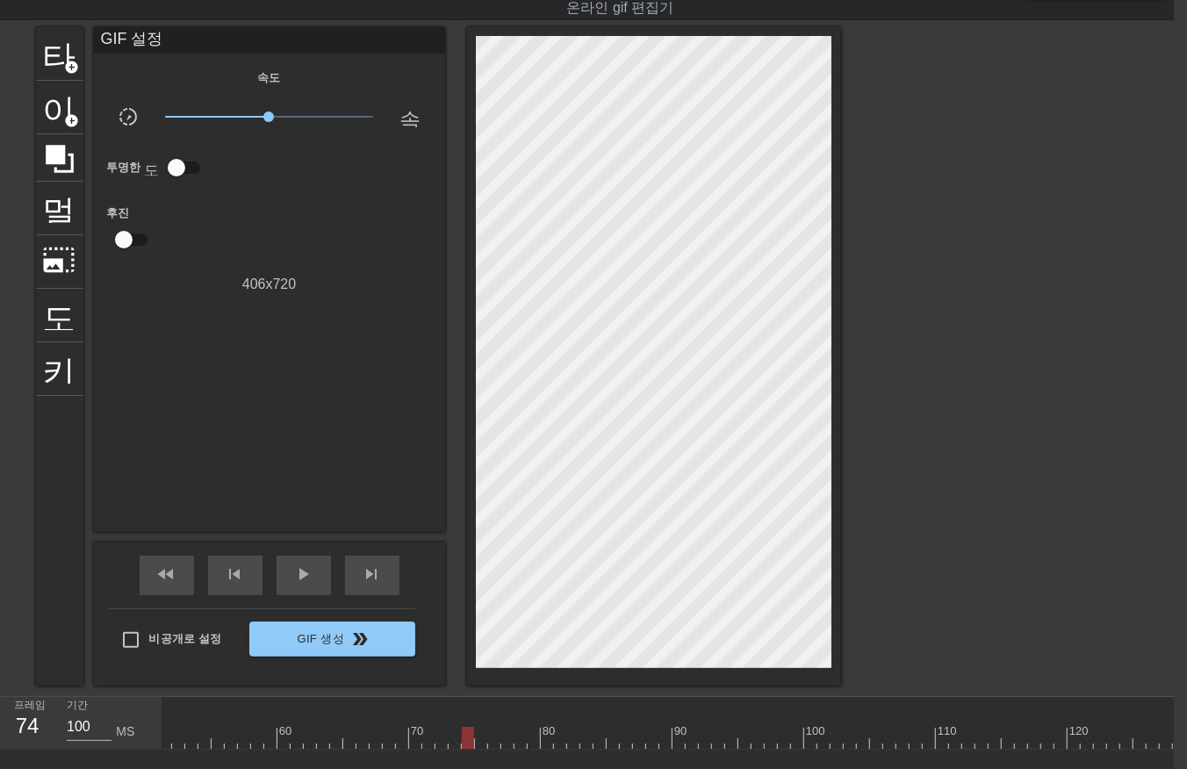
click at [468, 740] on div at bounding box center [751, 738] width 2503 height 22
drag, startPoint x: 478, startPoint y: 740, endPoint x: 493, endPoint y: 746, distance: 16.1
click at [484, 745] on div at bounding box center [751, 738] width 2503 height 22
drag, startPoint x: 488, startPoint y: 735, endPoint x: 501, endPoint y: 744, distance: 15.8
click at [490, 739] on div at bounding box center [751, 738] width 2503 height 22
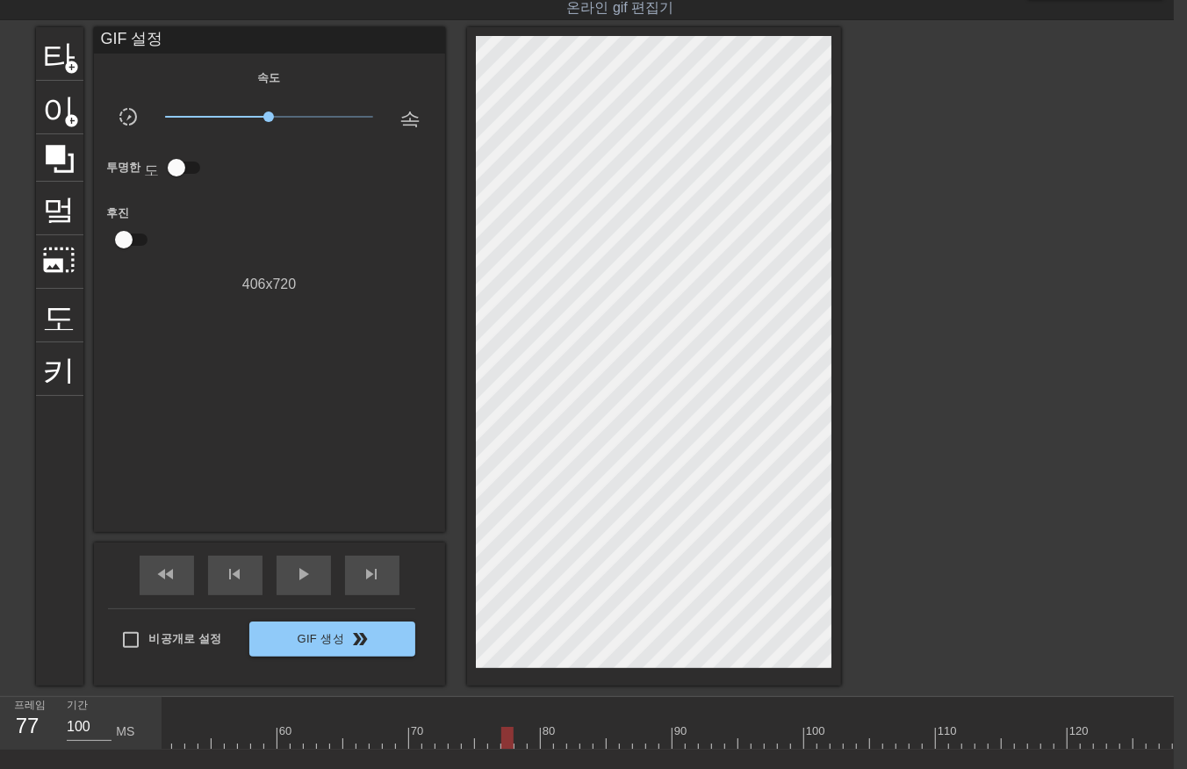
click at [501, 734] on div at bounding box center [751, 738] width 2503 height 22
drag, startPoint x: 516, startPoint y: 739, endPoint x: 525, endPoint y: 747, distance: 12.4
click at [523, 745] on div at bounding box center [751, 738] width 2503 height 22
click at [529, 738] on div at bounding box center [751, 738] width 2503 height 22
click at [542, 736] on div at bounding box center [751, 738] width 2503 height 22
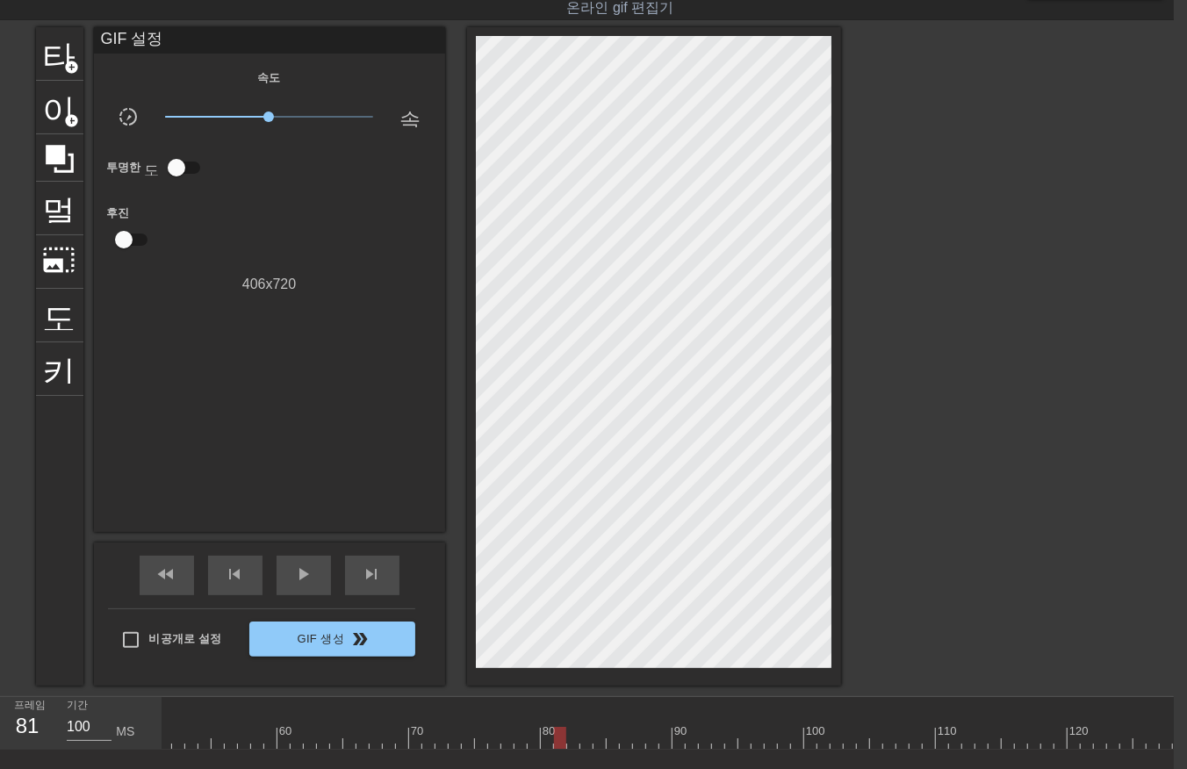
drag, startPoint x: 562, startPoint y: 735, endPoint x: 586, endPoint y: 743, distance: 25.0
click at [566, 741] on div at bounding box center [751, 738] width 2503 height 22
click at [581, 739] on div at bounding box center [751, 738] width 2503 height 22
click at [595, 736] on div at bounding box center [751, 738] width 2503 height 22
drag, startPoint x: 608, startPoint y: 738, endPoint x: 619, endPoint y: 749, distance: 16.1
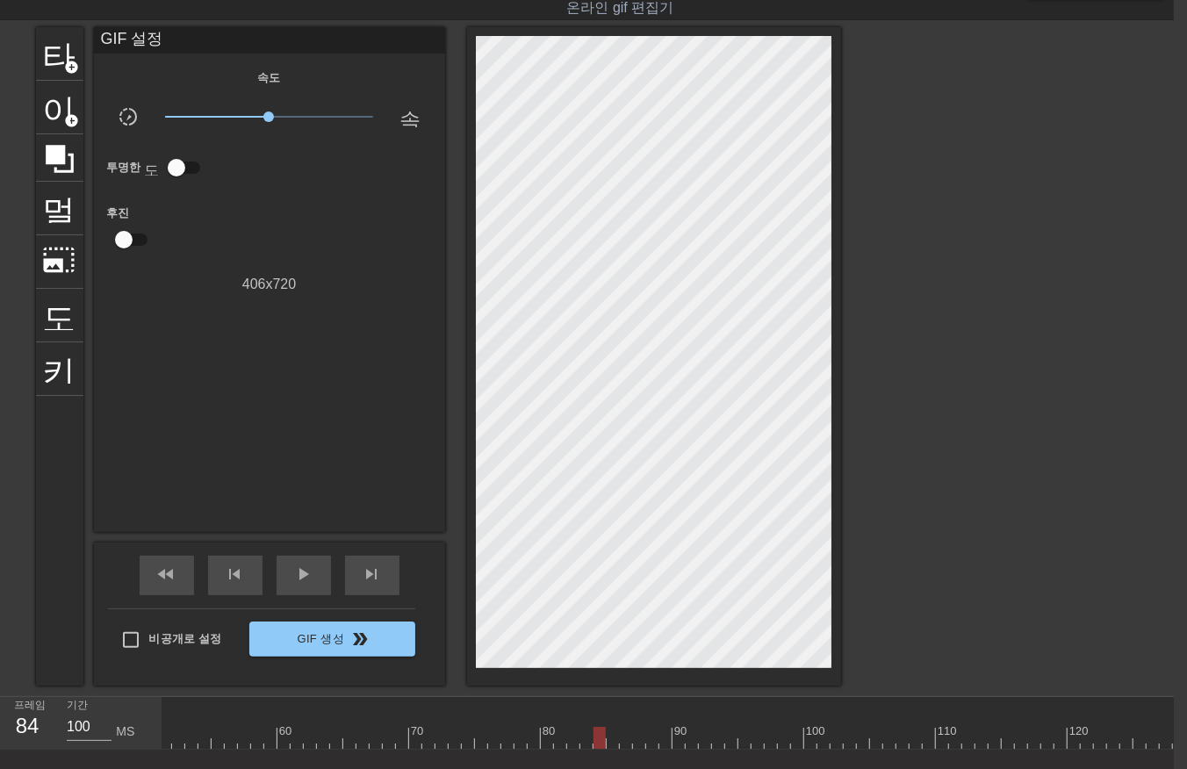
click at [610, 742] on div at bounding box center [751, 738] width 2503 height 22
drag, startPoint x: 624, startPoint y: 739, endPoint x: 639, endPoint y: 745, distance: 16.7
click at [624, 741] on div at bounding box center [751, 738] width 2503 height 22
click at [636, 735] on div at bounding box center [751, 738] width 2503 height 22
click at [647, 731] on div at bounding box center [751, 738] width 2503 height 22
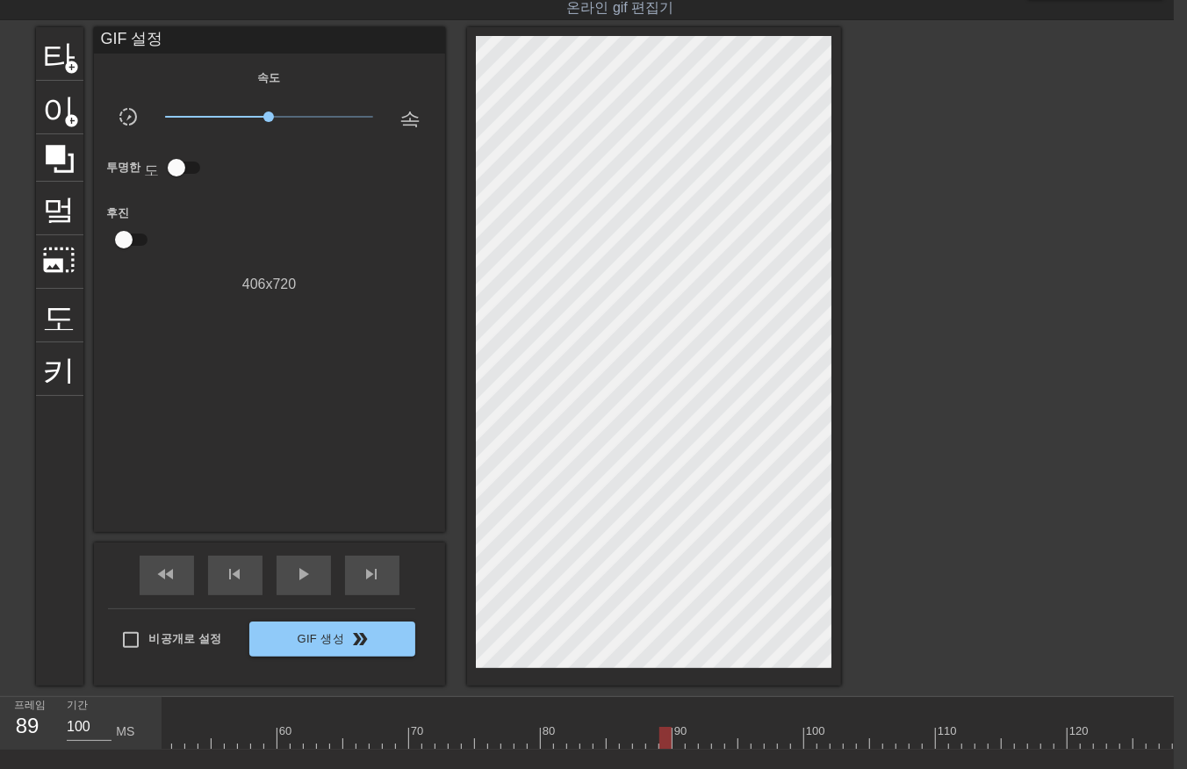
click at [661, 738] on div at bounding box center [751, 738] width 2503 height 22
drag, startPoint x: 694, startPoint y: 733, endPoint x: 731, endPoint y: 730, distance: 37.1
click at [703, 733] on div at bounding box center [751, 738] width 2503 height 22
drag, startPoint x: 731, startPoint y: 730, endPoint x: 747, endPoint y: 734, distance: 17.3
click at [747, 734] on div at bounding box center [751, 738] width 2503 height 22
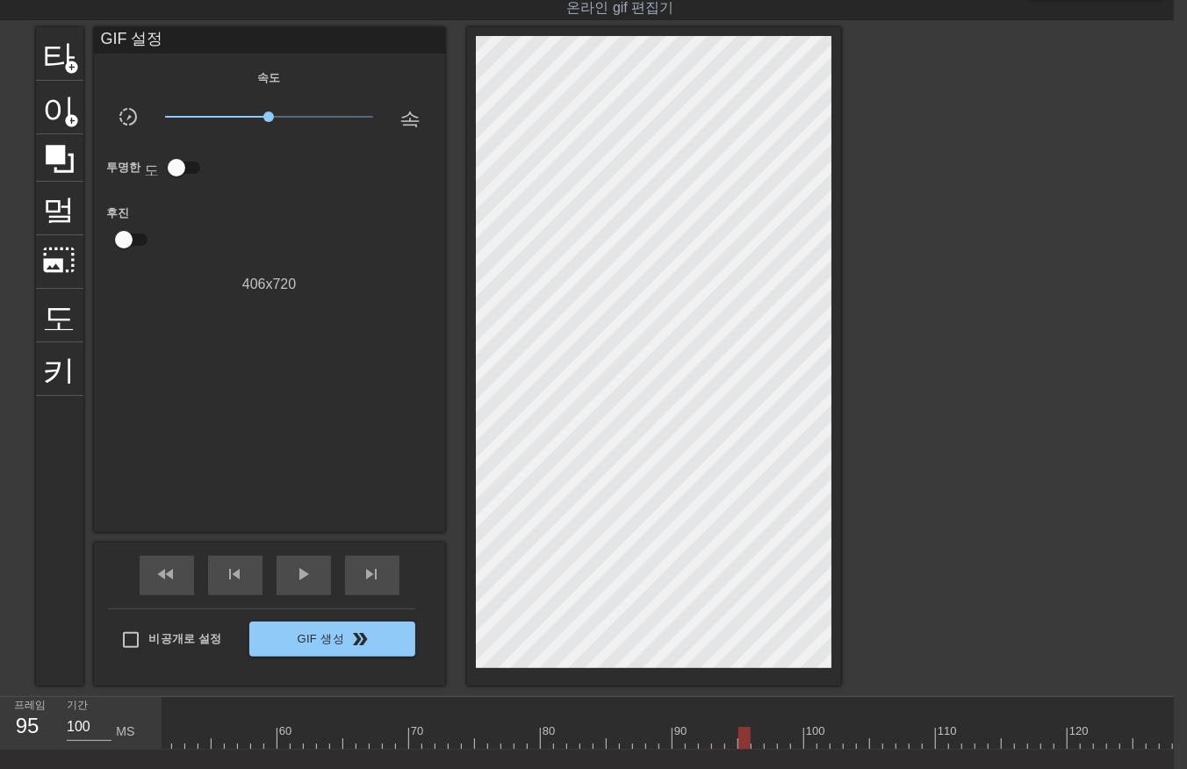
drag, startPoint x: 766, startPoint y: 730, endPoint x: 801, endPoint y: 725, distance: 35.5
click at [782, 729] on div at bounding box center [751, 738] width 2503 height 22
drag, startPoint x: 810, startPoint y: 722, endPoint x: 841, endPoint y: 718, distance: 31.8
click at [827, 725] on div "10 20 30 40 50 60 70 80 90 100 110 120 130 140 150 160" at bounding box center [751, 723] width 2503 height 52
click at [847, 722] on div "10 20 30 40 50 60 70 80 90 100 110 120 130 140 150 160" at bounding box center [751, 729] width 2503 height 28
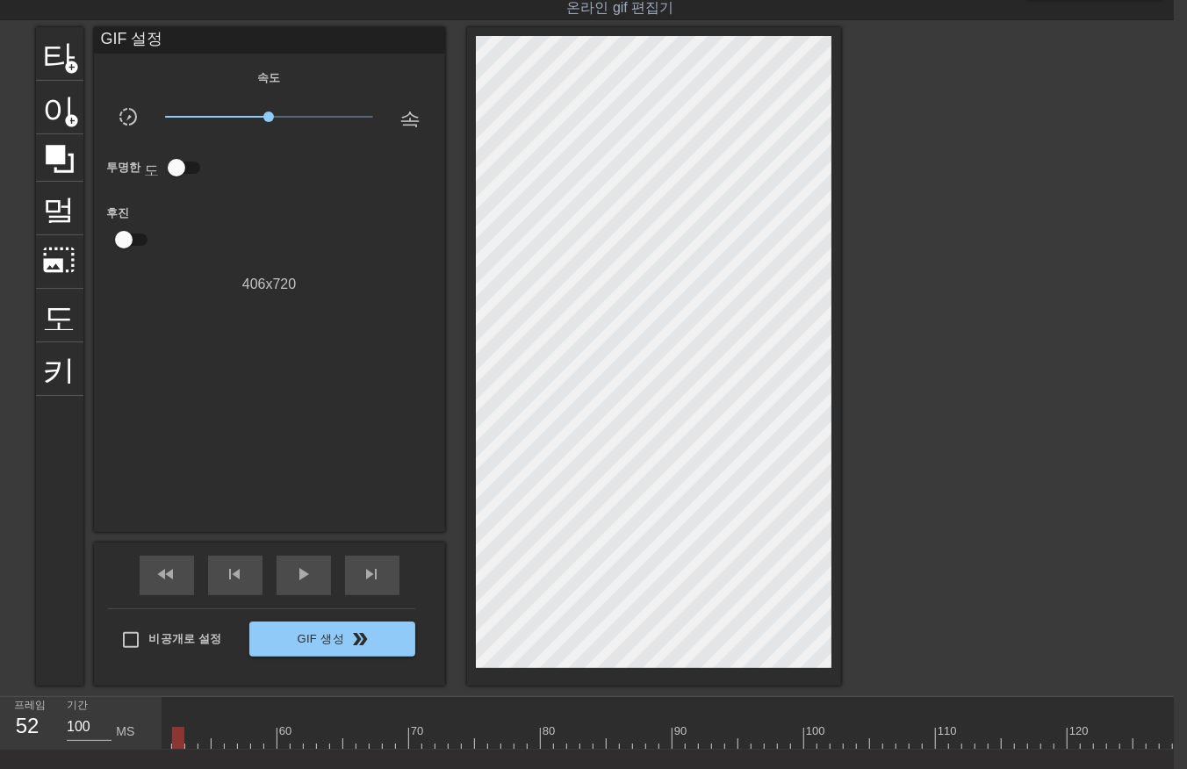
click at [178, 739] on div at bounding box center [751, 738] width 2503 height 22
click at [200, 738] on div at bounding box center [751, 738] width 2503 height 22
click at [183, 739] on div at bounding box center [751, 738] width 2503 height 22
click at [186, 740] on div at bounding box center [751, 738] width 2503 height 22
click at [199, 739] on div at bounding box center [751, 738] width 2503 height 22
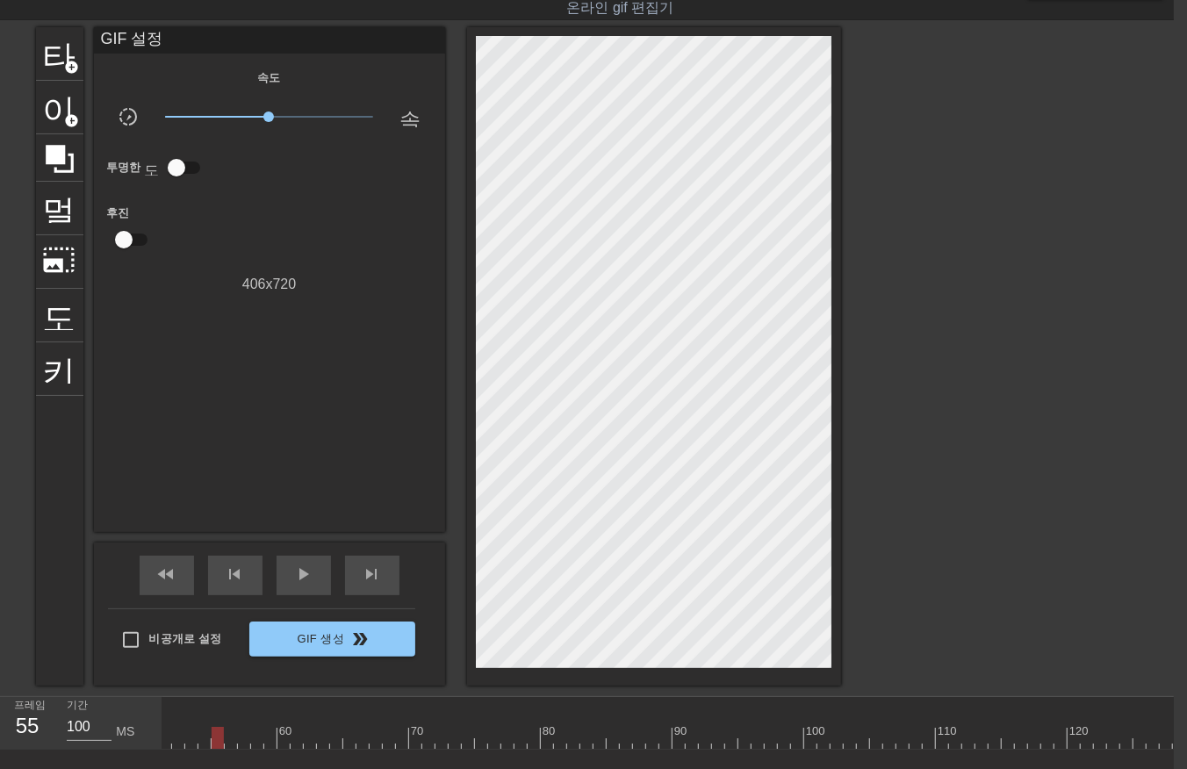
drag, startPoint x: 218, startPoint y: 736, endPoint x: 234, endPoint y: 755, distance: 25.0
click at [220, 740] on div at bounding box center [751, 738] width 2503 height 22
drag, startPoint x: 230, startPoint y: 735, endPoint x: 242, endPoint y: 748, distance: 18.0
click at [230, 738] on div at bounding box center [751, 738] width 2503 height 22
click at [242, 740] on div at bounding box center [751, 738] width 2503 height 22
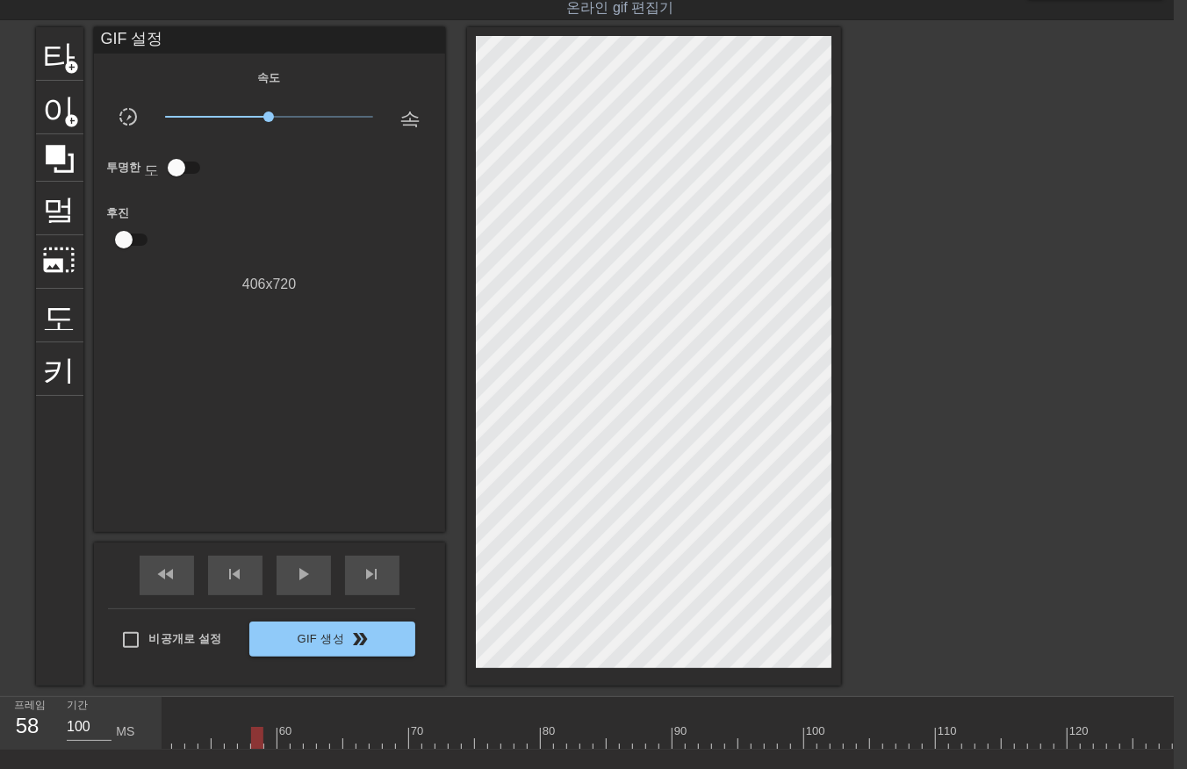
click at [256, 739] on div at bounding box center [751, 738] width 2503 height 22
click at [268, 736] on div at bounding box center [751, 738] width 2503 height 22
click at [281, 740] on div at bounding box center [751, 738] width 2503 height 22
drag, startPoint x: 293, startPoint y: 736, endPoint x: 304, endPoint y: 750, distance: 17.6
click at [294, 740] on div at bounding box center [751, 738] width 2503 height 22
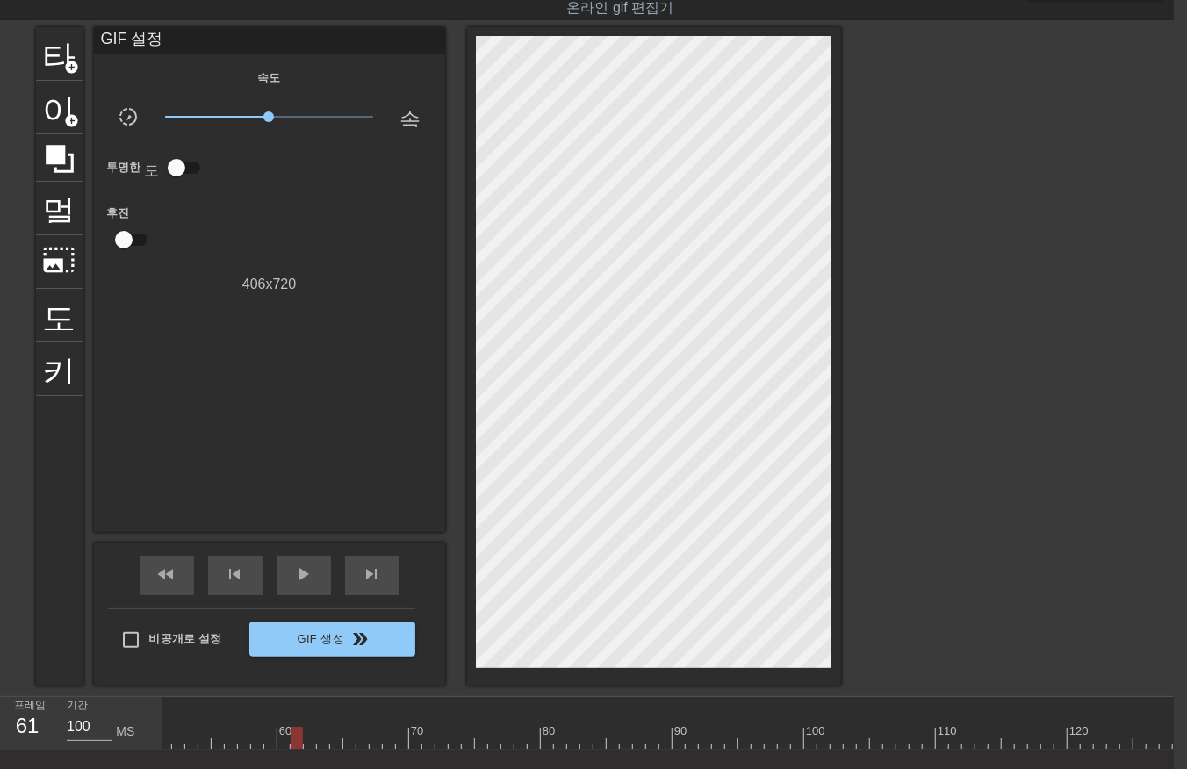
click at [308, 743] on div at bounding box center [751, 738] width 2503 height 22
click at [319, 740] on div at bounding box center [751, 738] width 2503 height 22
click at [329, 739] on div at bounding box center [751, 738] width 2503 height 22
drag, startPoint x: 348, startPoint y: 743, endPoint x: 360, endPoint y: 756, distance: 18.0
click at [348, 748] on div "10 20 30 40 50 60 70 80 90 100 110 120 130 140 150 160" at bounding box center [751, 723] width 2503 height 53
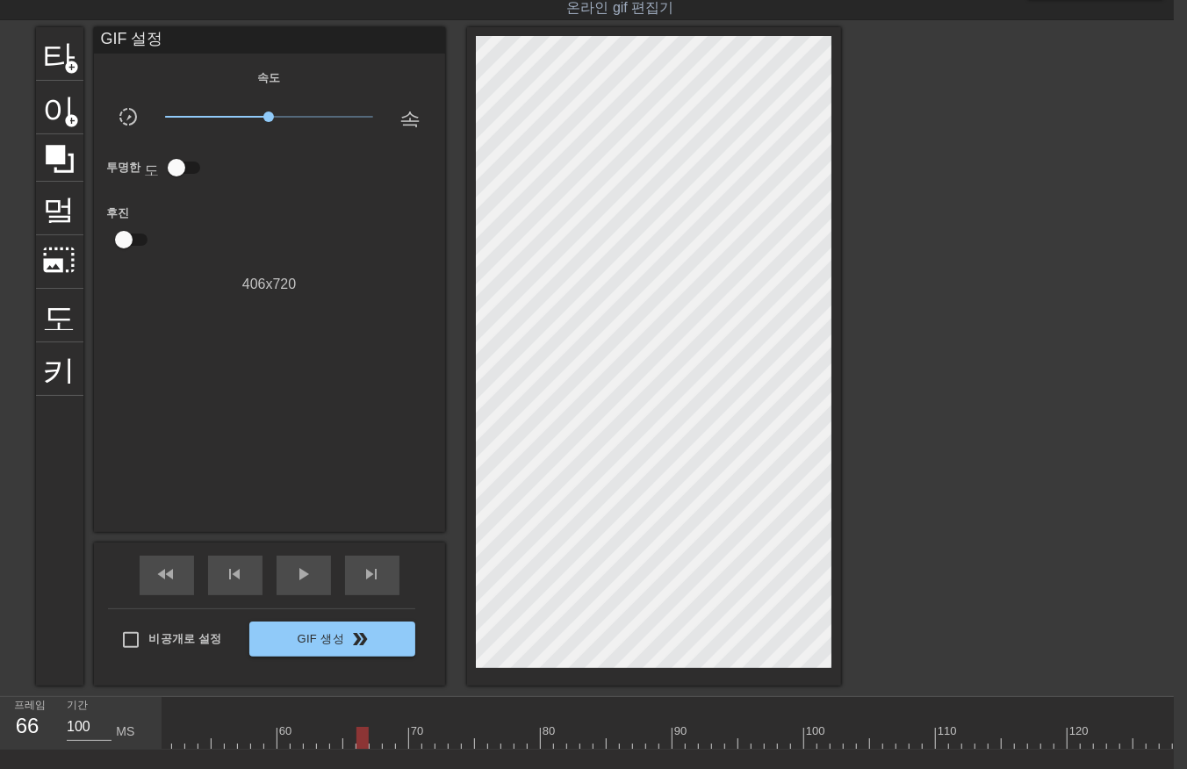
drag, startPoint x: 357, startPoint y: 739, endPoint x: 371, endPoint y: 749, distance: 18.3
click at [357, 740] on div at bounding box center [751, 738] width 2503 height 22
click at [367, 741] on div at bounding box center [751, 738] width 2503 height 22
click at [369, 743] on div at bounding box center [751, 738] width 2503 height 22
drag, startPoint x: 383, startPoint y: 734, endPoint x: 392, endPoint y: 745, distance: 13.7
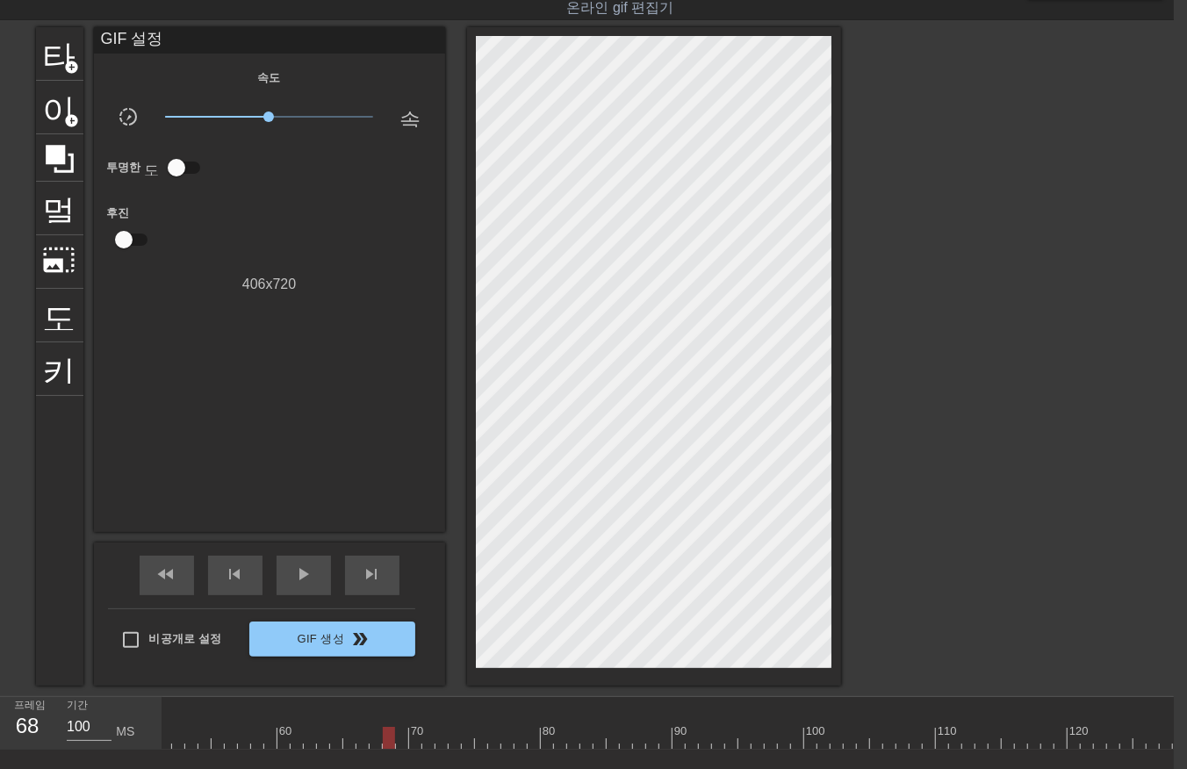
click at [384, 741] on div at bounding box center [751, 738] width 2503 height 22
click at [398, 740] on div at bounding box center [751, 738] width 2503 height 22
drag, startPoint x: 415, startPoint y: 740, endPoint x: 427, endPoint y: 749, distance: 15.1
click at [418, 747] on div at bounding box center [751, 738] width 2503 height 22
click at [426, 738] on div at bounding box center [751, 738] width 2503 height 22
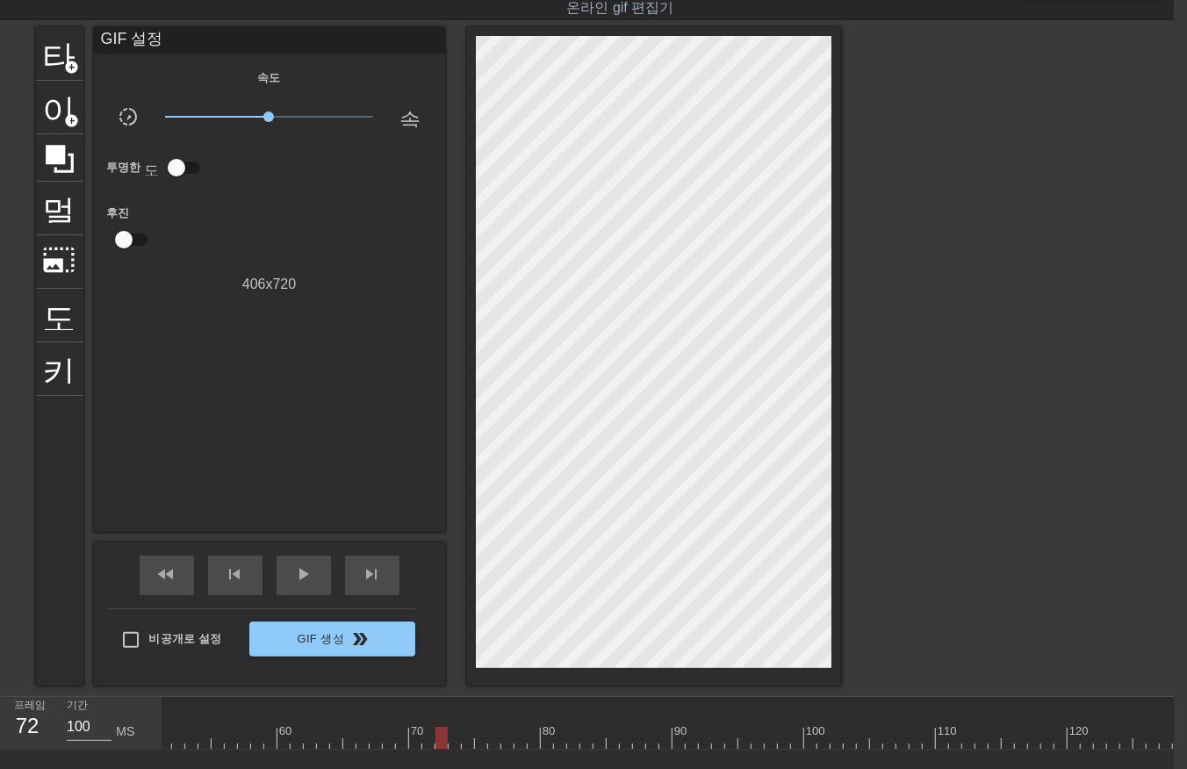
click at [440, 740] on div at bounding box center [751, 738] width 2503 height 22
drag, startPoint x: 446, startPoint y: 740, endPoint x: 461, endPoint y: 750, distance: 17.8
click at [450, 742] on div at bounding box center [751, 738] width 2503 height 22
click at [461, 739] on div at bounding box center [751, 738] width 2503 height 22
drag, startPoint x: 480, startPoint y: 733, endPoint x: 483, endPoint y: 742, distance: 9.5
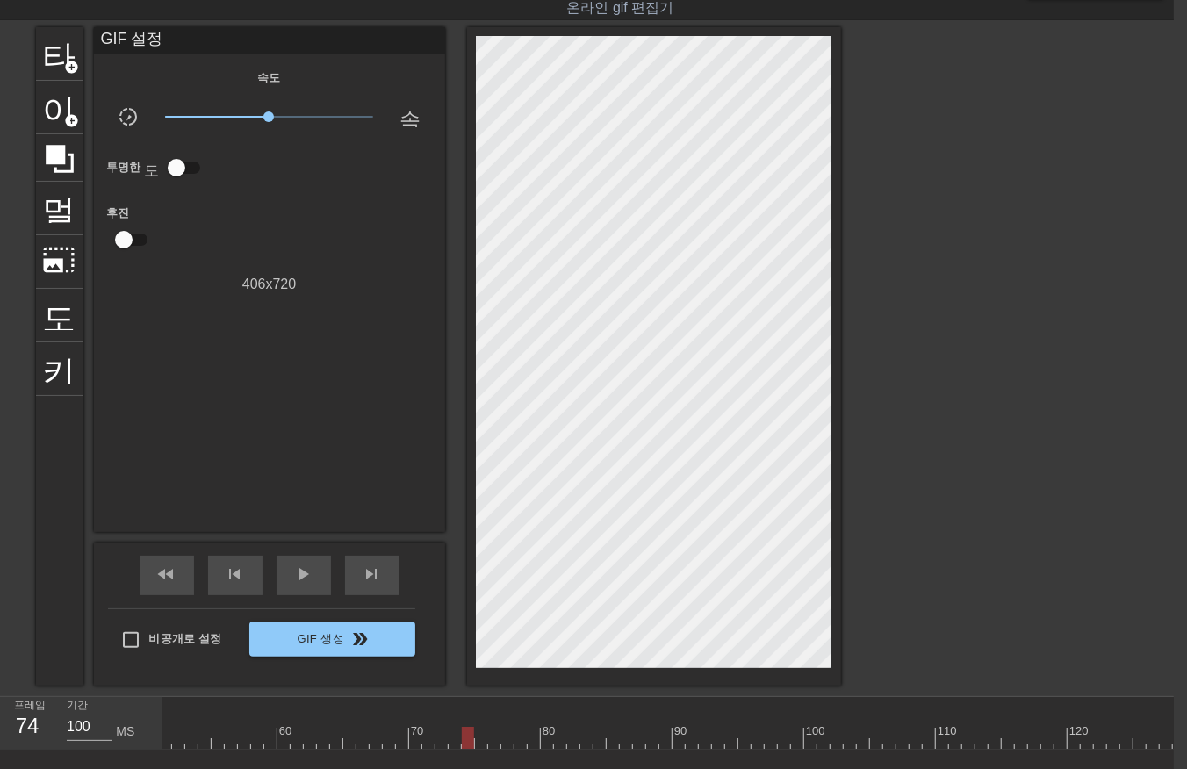
click at [480, 739] on div at bounding box center [751, 738] width 2503 height 22
click at [496, 738] on div at bounding box center [751, 738] width 2503 height 22
drag, startPoint x: 507, startPoint y: 735, endPoint x: 522, endPoint y: 744, distance: 17.3
click at [509, 739] on div at bounding box center [751, 738] width 2503 height 22
click at [519, 739] on div at bounding box center [751, 738] width 2503 height 22
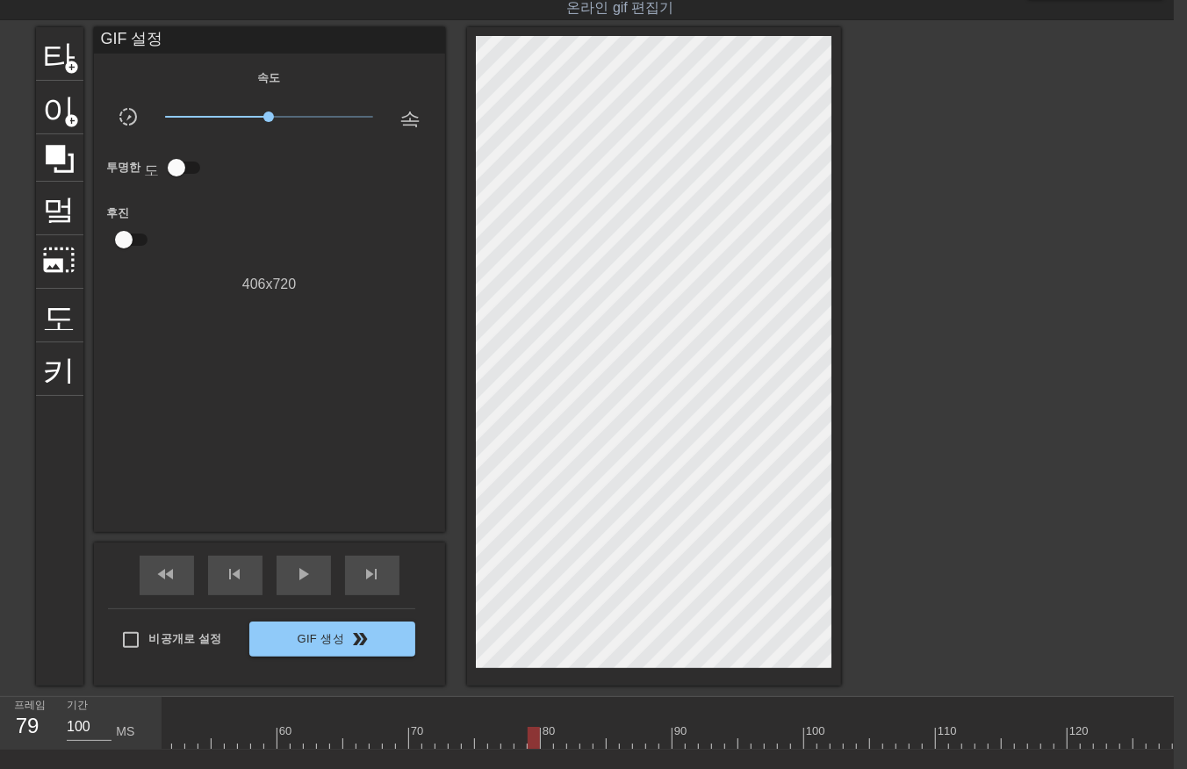
drag, startPoint x: 530, startPoint y: 733, endPoint x: 532, endPoint y: 746, distance: 13.4
click at [530, 741] on div at bounding box center [751, 738] width 2503 height 22
drag, startPoint x: 540, startPoint y: 735, endPoint x: 553, endPoint y: 744, distance: 15.8
click at [544, 739] on div at bounding box center [751, 738] width 2503 height 22
drag, startPoint x: 558, startPoint y: 736, endPoint x: 565, endPoint y: 750, distance: 15.7
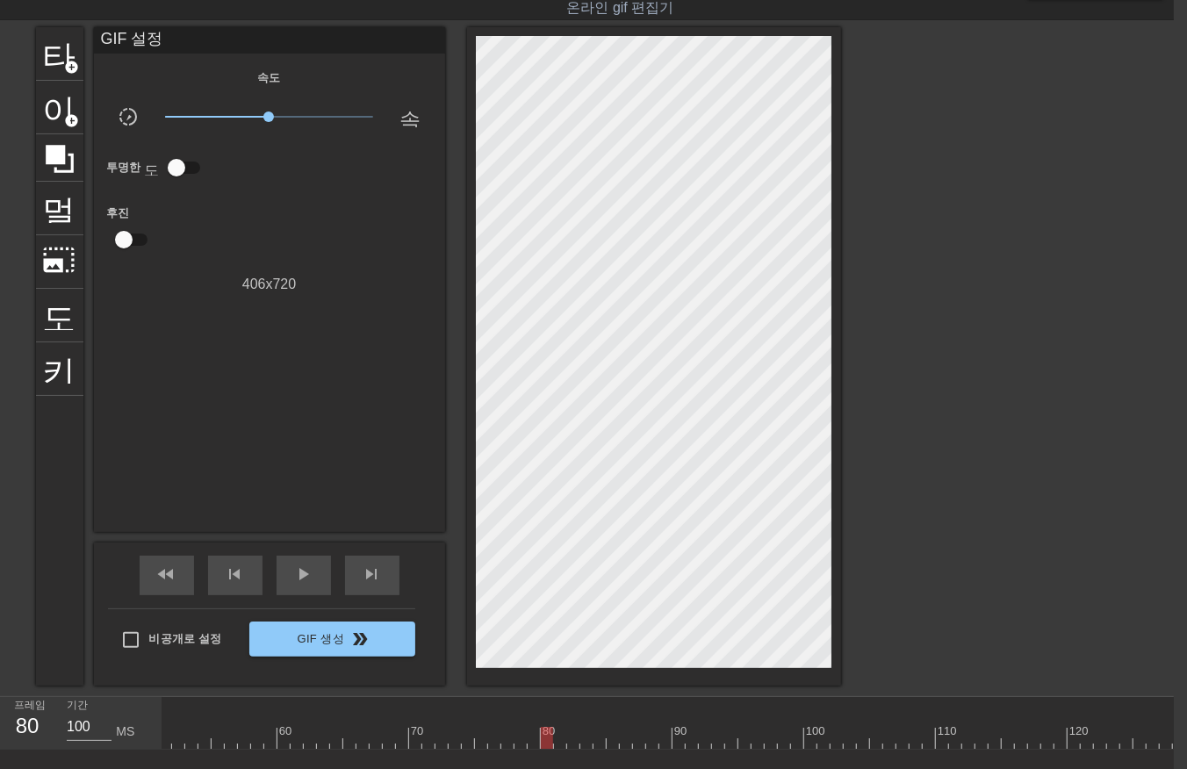
click at [560, 747] on div at bounding box center [751, 738] width 2503 height 22
drag, startPoint x: 567, startPoint y: 741, endPoint x: 582, endPoint y: 751, distance: 17.8
click at [569, 746] on div at bounding box center [751, 738] width 2503 height 22
drag, startPoint x: 581, startPoint y: 740, endPoint x: 586, endPoint y: 752, distance: 12.2
click at [581, 745] on div at bounding box center [751, 738] width 2503 height 22
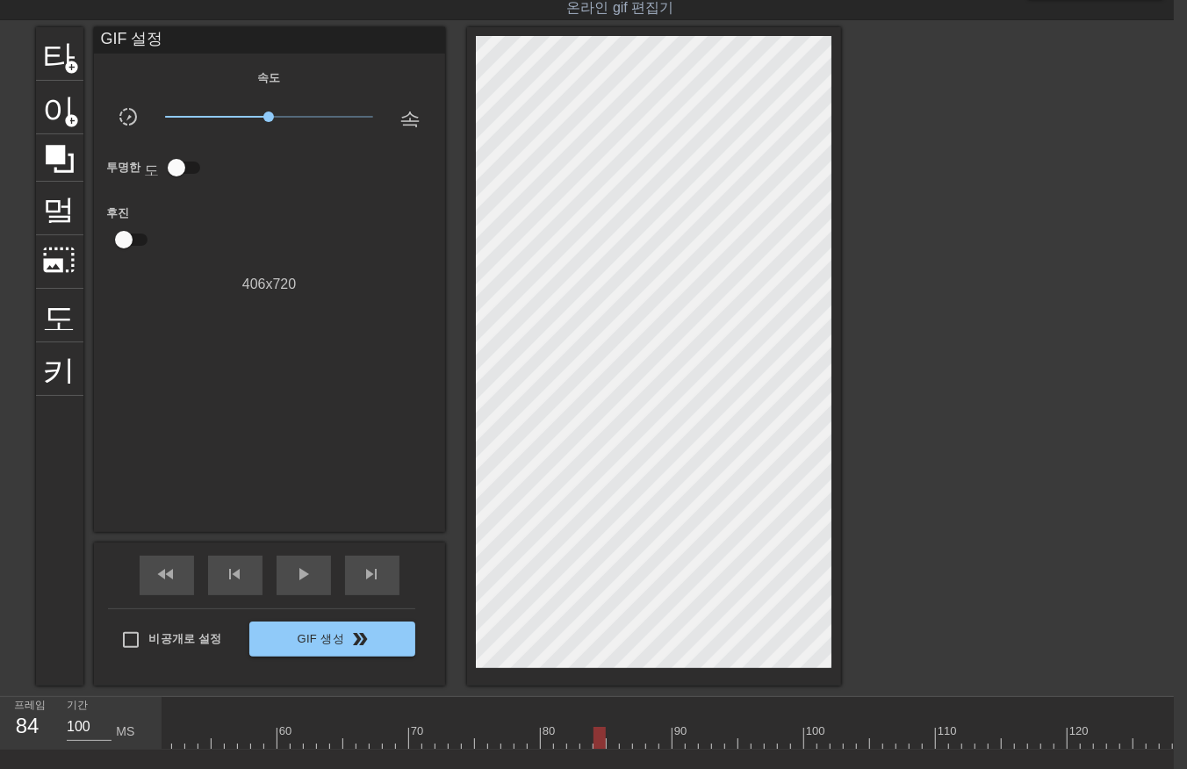
click at [593, 735] on div at bounding box center [751, 738] width 2503 height 22
click at [609, 738] on div at bounding box center [751, 738] width 2503 height 22
click at [625, 738] on div at bounding box center [751, 738] width 2503 height 22
click at [638, 738] on div at bounding box center [751, 738] width 2503 height 22
drag, startPoint x: 653, startPoint y: 735, endPoint x: 662, endPoint y: 743, distance: 12.5
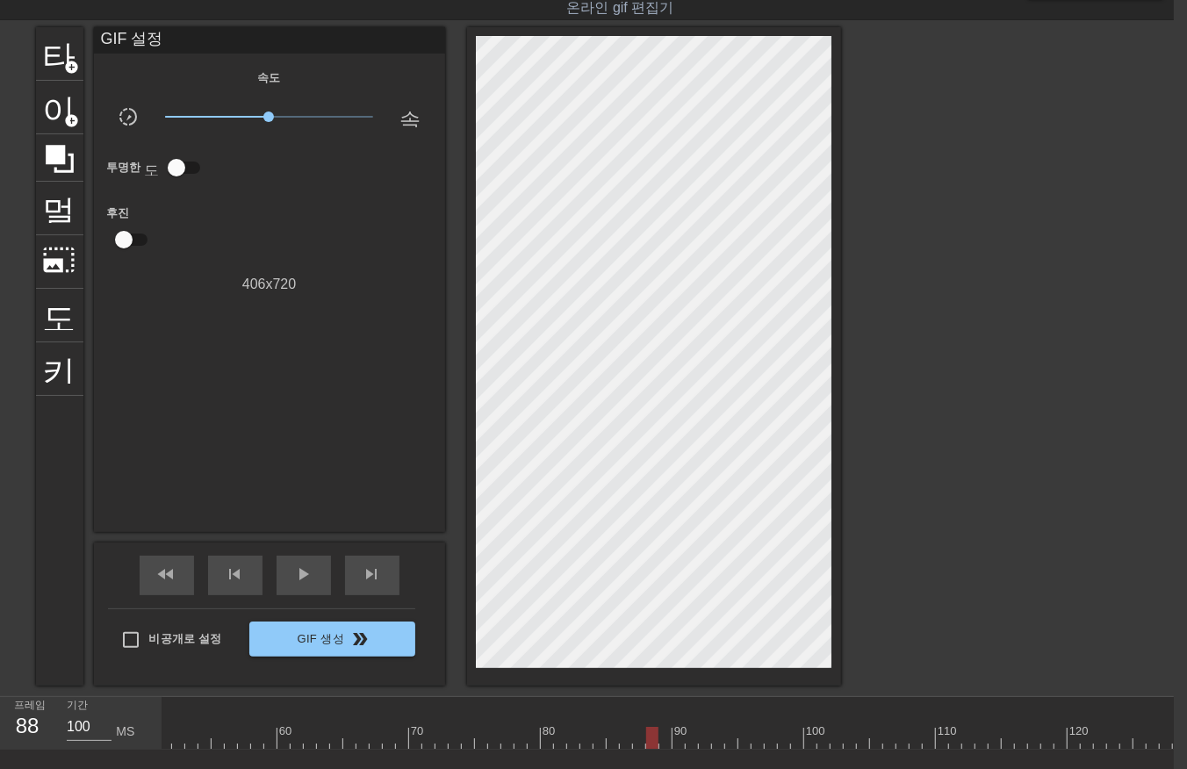
click at [653, 740] on div at bounding box center [751, 738] width 2503 height 22
drag, startPoint x: 663, startPoint y: 732, endPoint x: 682, endPoint y: 741, distance: 20.4
click at [664, 740] on div at bounding box center [751, 738] width 2503 height 22
drag, startPoint x: 678, startPoint y: 738, endPoint x: 689, endPoint y: 747, distance: 15.0
click at [678, 743] on div at bounding box center [751, 738] width 2503 height 22
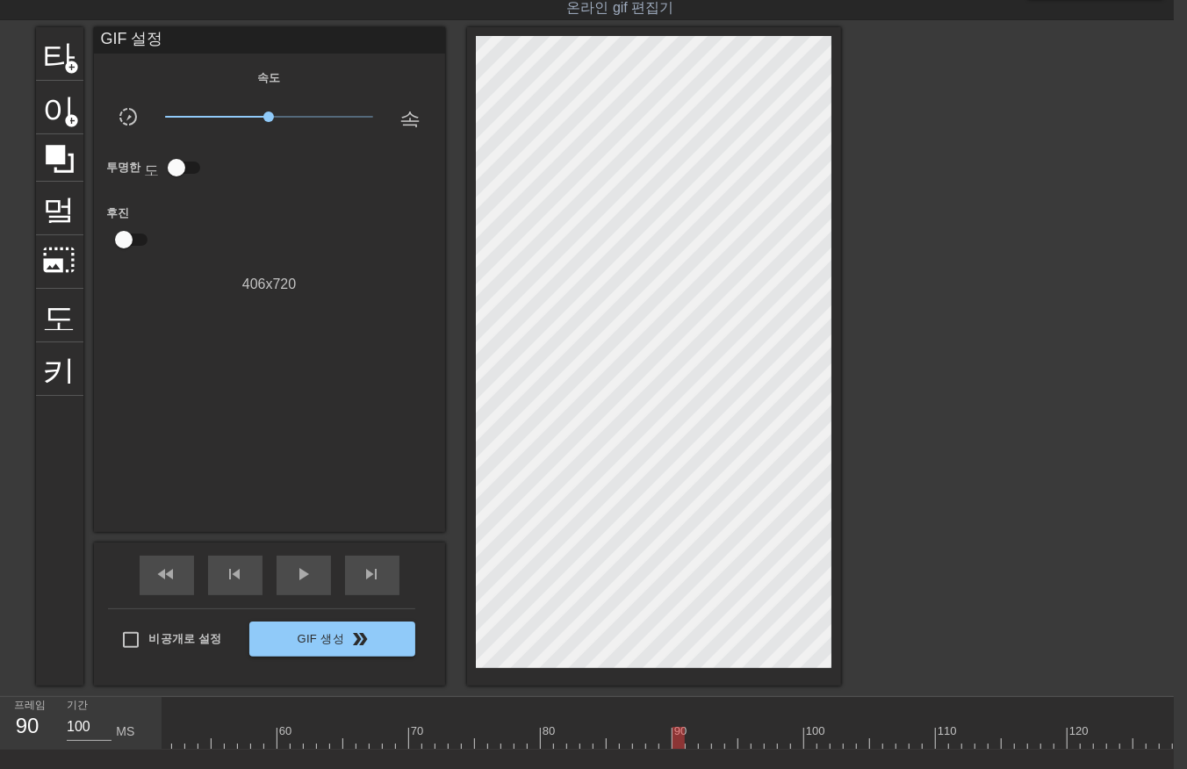
drag, startPoint x: 686, startPoint y: 734, endPoint x: 689, endPoint y: 748, distance: 14.5
click at [689, 746] on div at bounding box center [751, 738] width 2503 height 22
drag, startPoint x: 701, startPoint y: 733, endPoint x: 722, endPoint y: 741, distance: 22.5
click at [704, 739] on div at bounding box center [751, 738] width 2503 height 22
click at [718, 734] on div at bounding box center [751, 738] width 2503 height 22
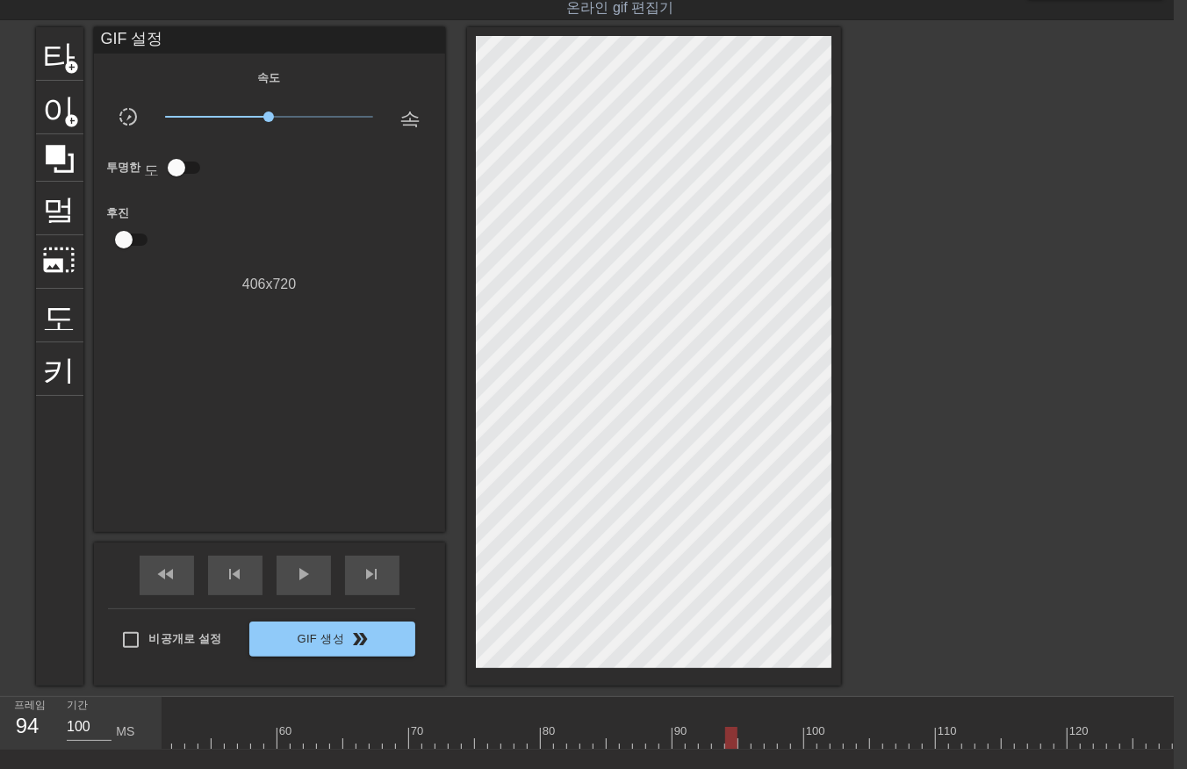
drag, startPoint x: 727, startPoint y: 734, endPoint x: 732, endPoint y: 747, distance: 13.9
click at [731, 745] on div at bounding box center [751, 738] width 2503 height 22
click at [738, 739] on div at bounding box center [751, 738] width 2503 height 22
click at [754, 741] on div at bounding box center [751, 738] width 2503 height 22
click at [766, 735] on div at bounding box center [751, 738] width 2503 height 22
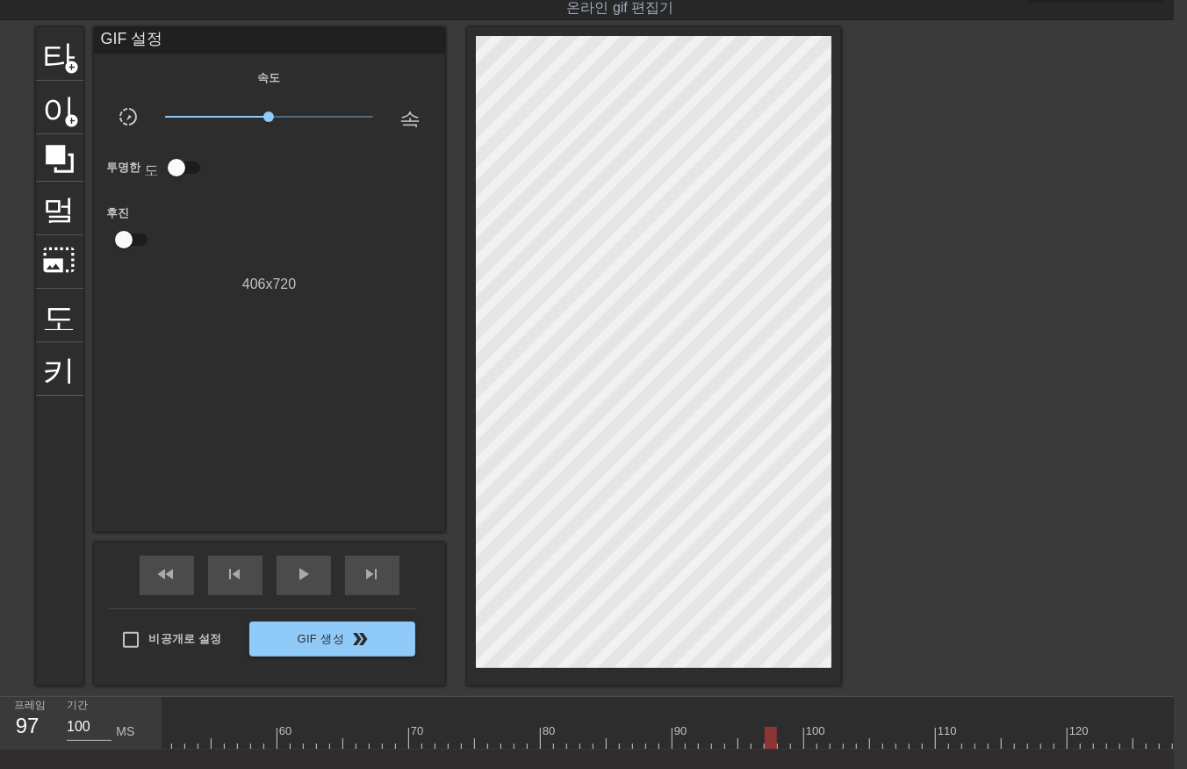
drag, startPoint x: 782, startPoint y: 733, endPoint x: 790, endPoint y: 747, distance: 16.6
click at [782, 739] on div at bounding box center [751, 738] width 2503 height 22
click at [793, 741] on div at bounding box center [751, 738] width 2503 height 22
click at [804, 733] on div at bounding box center [751, 738] width 2503 height 22
click at [819, 738] on div at bounding box center [751, 738] width 2503 height 22
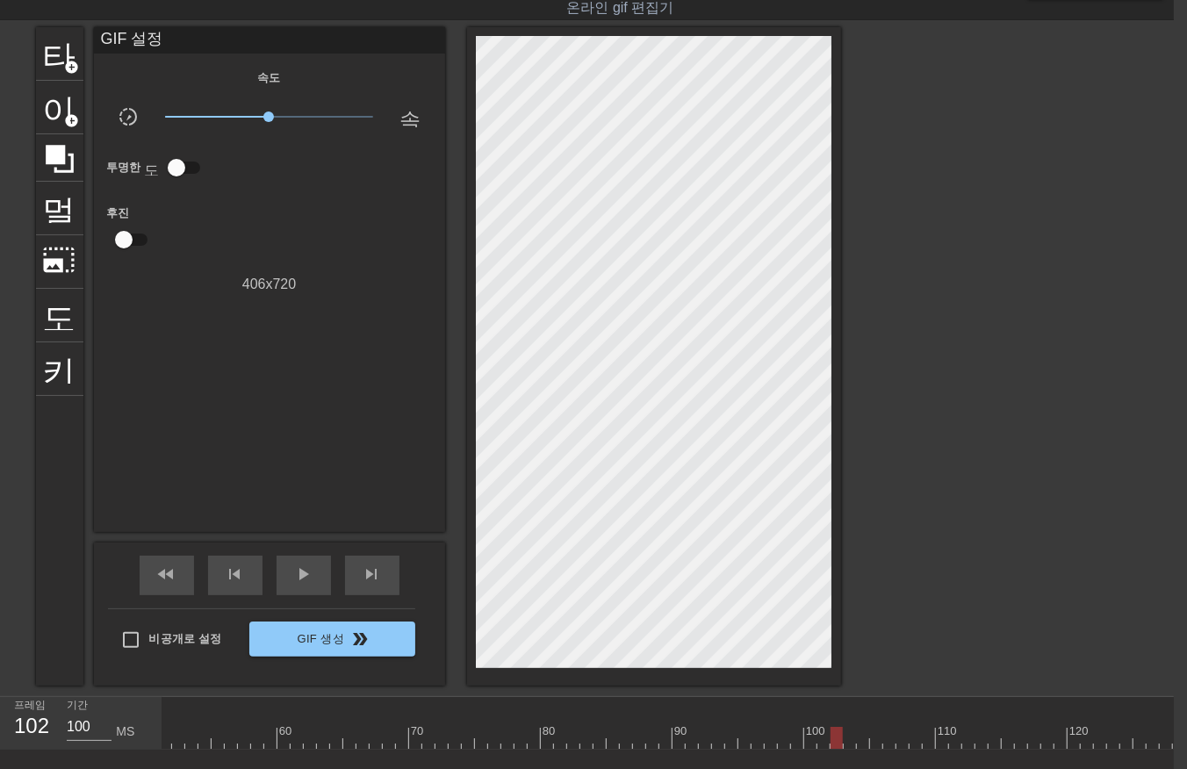
drag, startPoint x: 832, startPoint y: 735, endPoint x: 846, endPoint y: 753, distance: 22.5
click at [836, 744] on div at bounding box center [751, 738] width 2503 height 22
drag, startPoint x: 849, startPoint y: 732, endPoint x: 861, endPoint y: 752, distance: 23.2
click at [849, 741] on div at bounding box center [751, 738] width 2503 height 22
drag, startPoint x: 858, startPoint y: 733, endPoint x: 867, endPoint y: 744, distance: 13.7
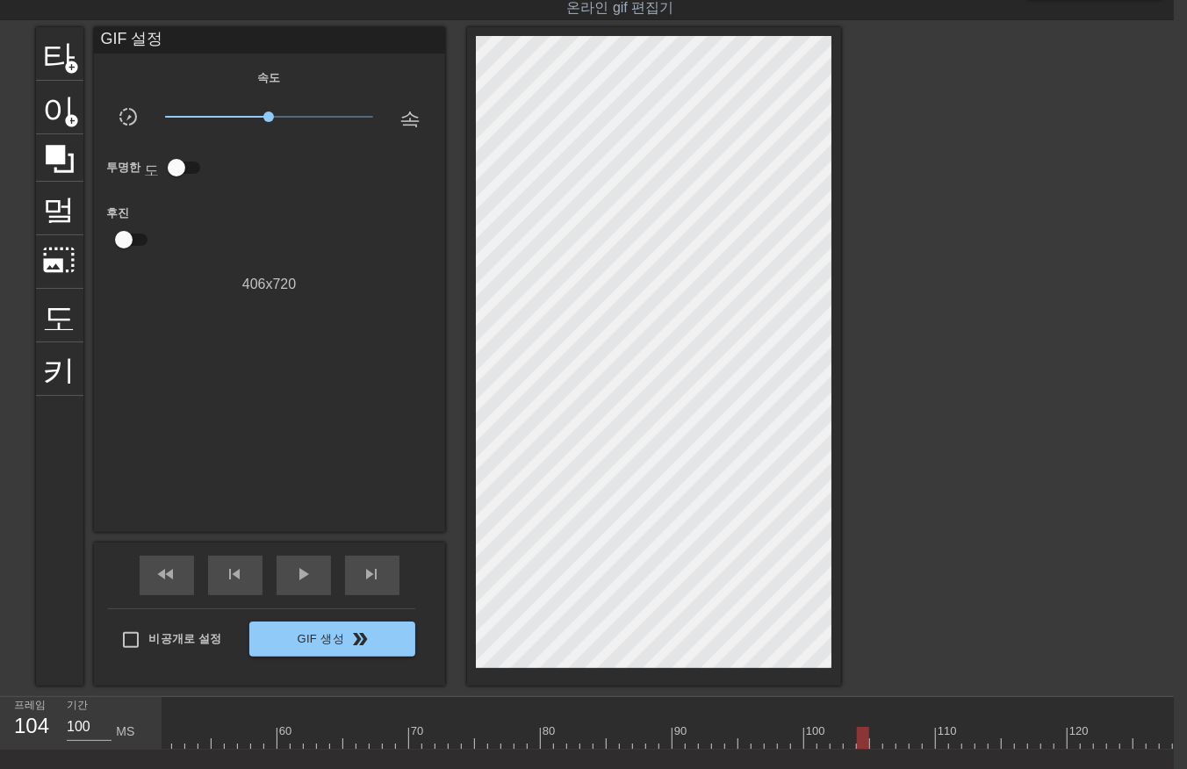
click at [862, 741] on div at bounding box center [751, 738] width 2503 height 22
drag, startPoint x: 874, startPoint y: 736, endPoint x: 879, endPoint y: 750, distance: 15.0
click at [874, 740] on div at bounding box center [751, 738] width 2503 height 22
drag, startPoint x: 890, startPoint y: 739, endPoint x: 891, endPoint y: 755, distance: 15.9
click at [891, 746] on div at bounding box center [751, 738] width 2503 height 22
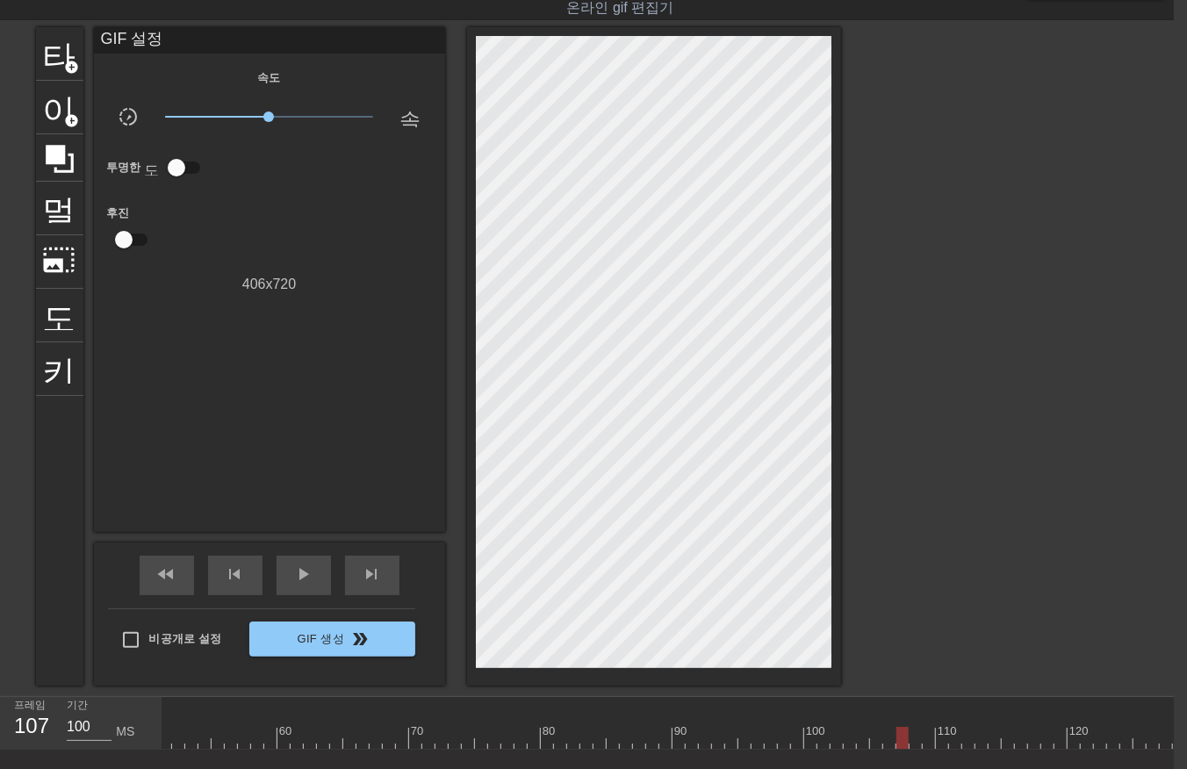
drag, startPoint x: 897, startPoint y: 736, endPoint x: 911, endPoint y: 751, distance: 20.5
click at [901, 746] on div at bounding box center [751, 738] width 2503 height 22
click at [916, 742] on div at bounding box center [751, 738] width 2503 height 22
drag, startPoint x: 925, startPoint y: 732, endPoint x: 936, endPoint y: 751, distance: 21.7
click at [928, 739] on div at bounding box center [751, 738] width 2503 height 22
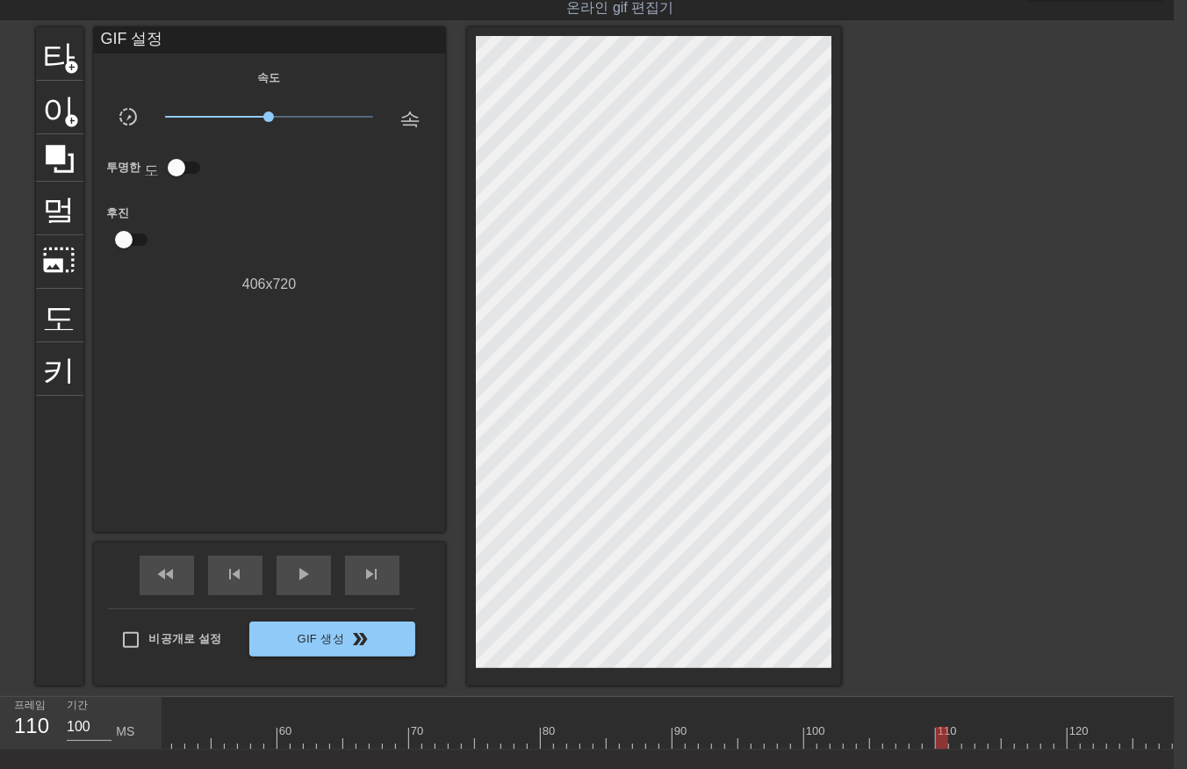
click at [940, 738] on div at bounding box center [751, 738] width 2503 height 22
click at [308, 568] on span "play_arrow" at bounding box center [303, 574] width 21 height 21
click at [307, 572] on span "일시 중지" at bounding box center [303, 574] width 21 height 21
click at [803, 739] on div at bounding box center [429, 738] width 2503 height 22
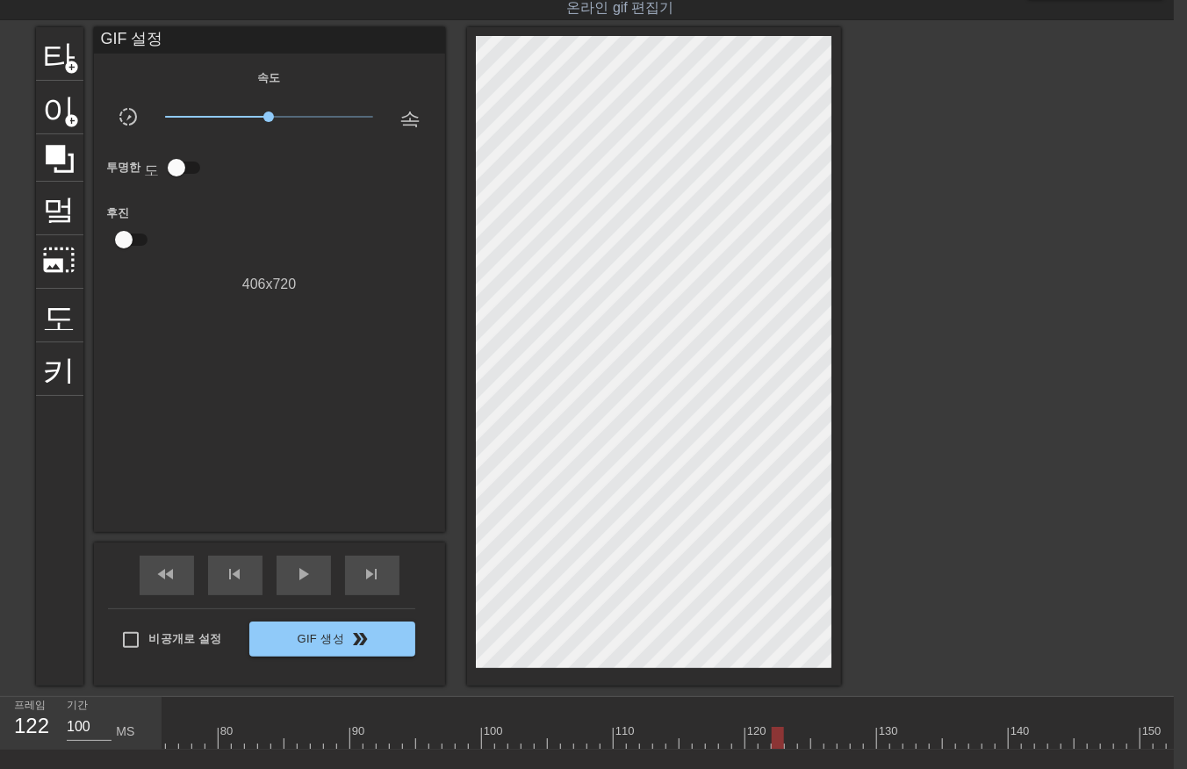
click at [773, 742] on div at bounding box center [429, 738] width 2503 height 22
click at [735, 739] on div at bounding box center [429, 738] width 2503 height 22
click at [752, 738] on div at bounding box center [429, 738] width 2503 height 22
click at [764, 740] on div at bounding box center [429, 738] width 2503 height 22
click at [779, 740] on div at bounding box center [429, 738] width 2503 height 22
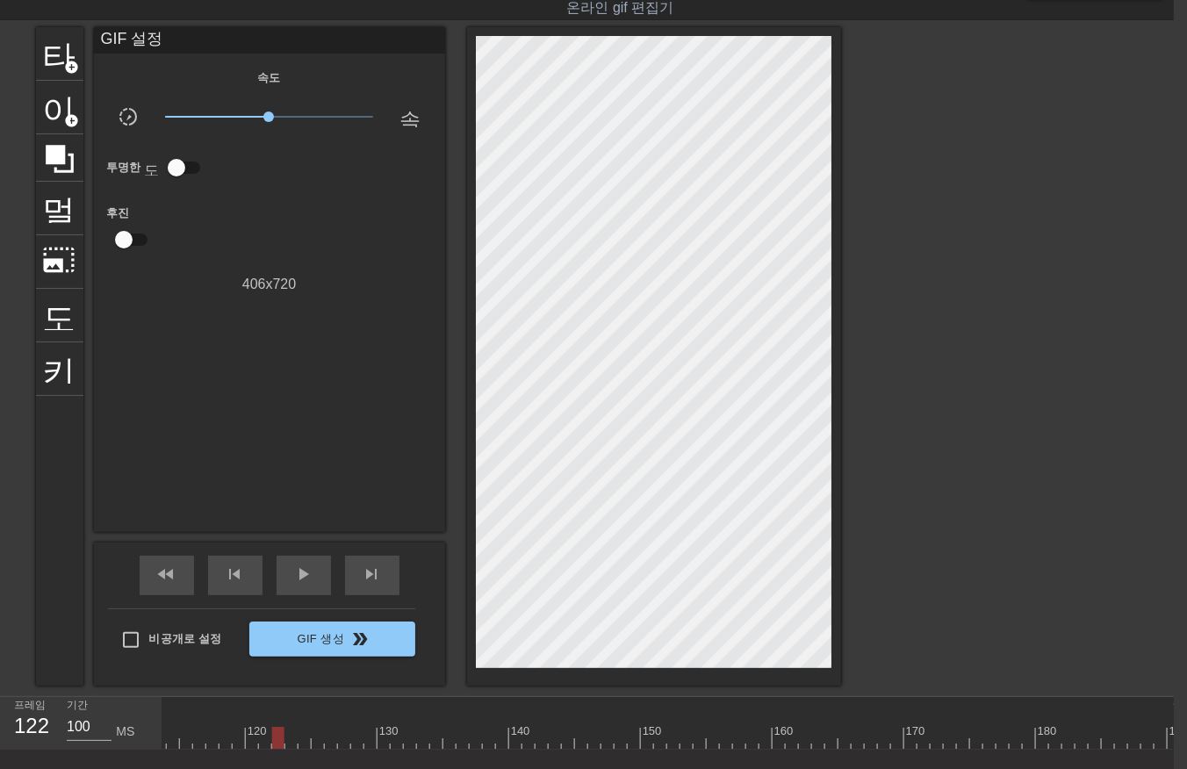
scroll to position [0, 1500]
drag, startPoint x: 285, startPoint y: 732, endPoint x: 299, endPoint y: 744, distance: 17.4
drag, startPoint x: 299, startPoint y: 739, endPoint x: 305, endPoint y: 752, distance: 14.2
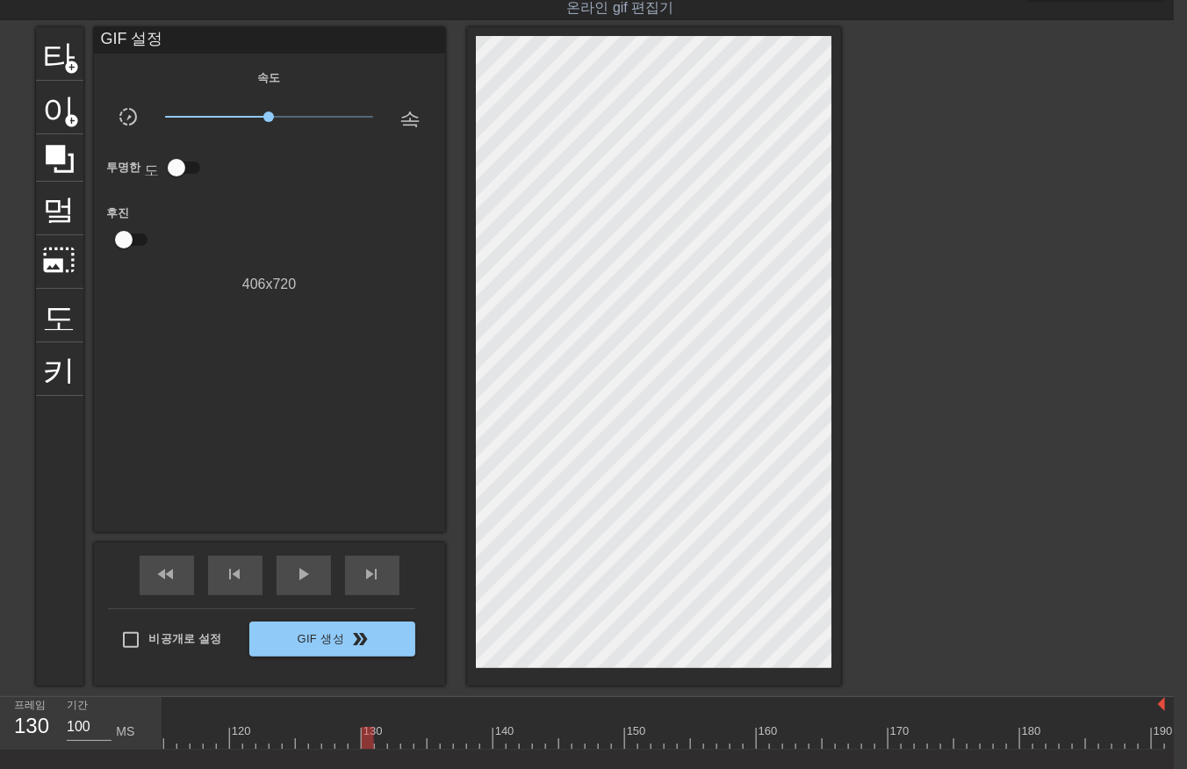
drag, startPoint x: 380, startPoint y: 736, endPoint x: 383, endPoint y: 747, distance: 11.7
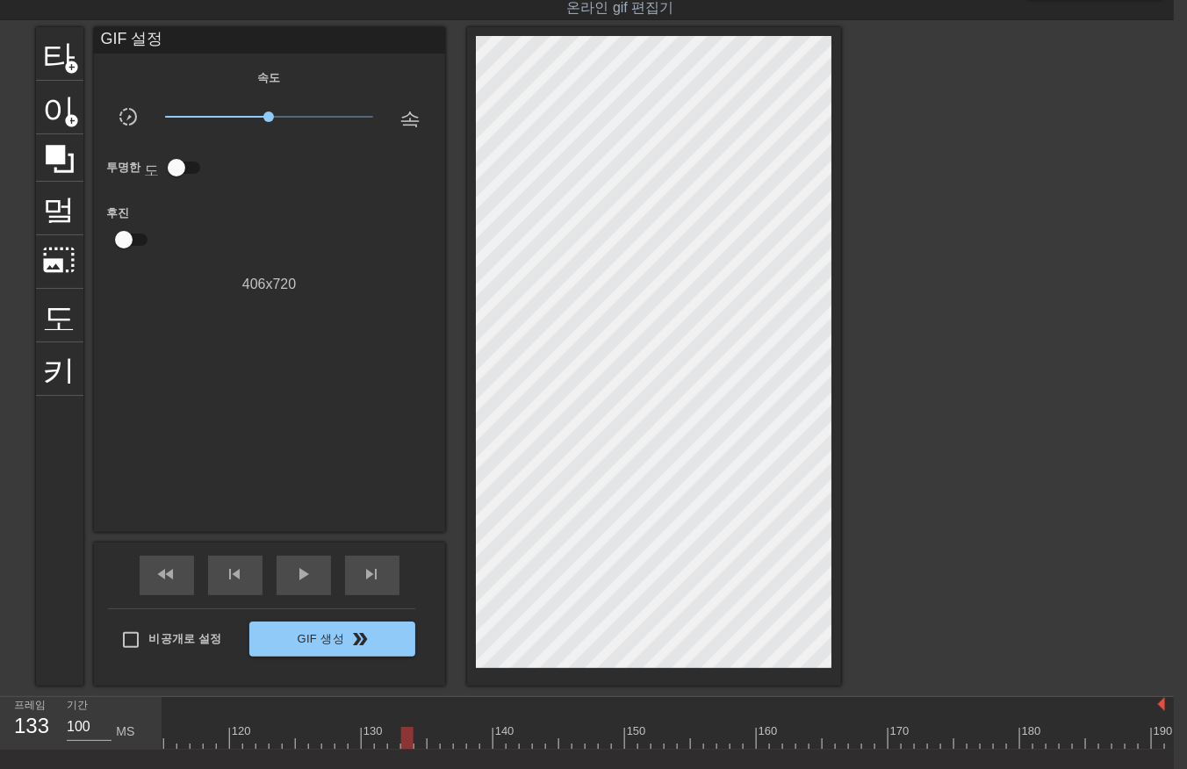
drag, startPoint x: 429, startPoint y: 740, endPoint x: 441, endPoint y: 755, distance: 19.3
drag, startPoint x: 442, startPoint y: 739, endPoint x: 450, endPoint y: 756, distance: 19.3
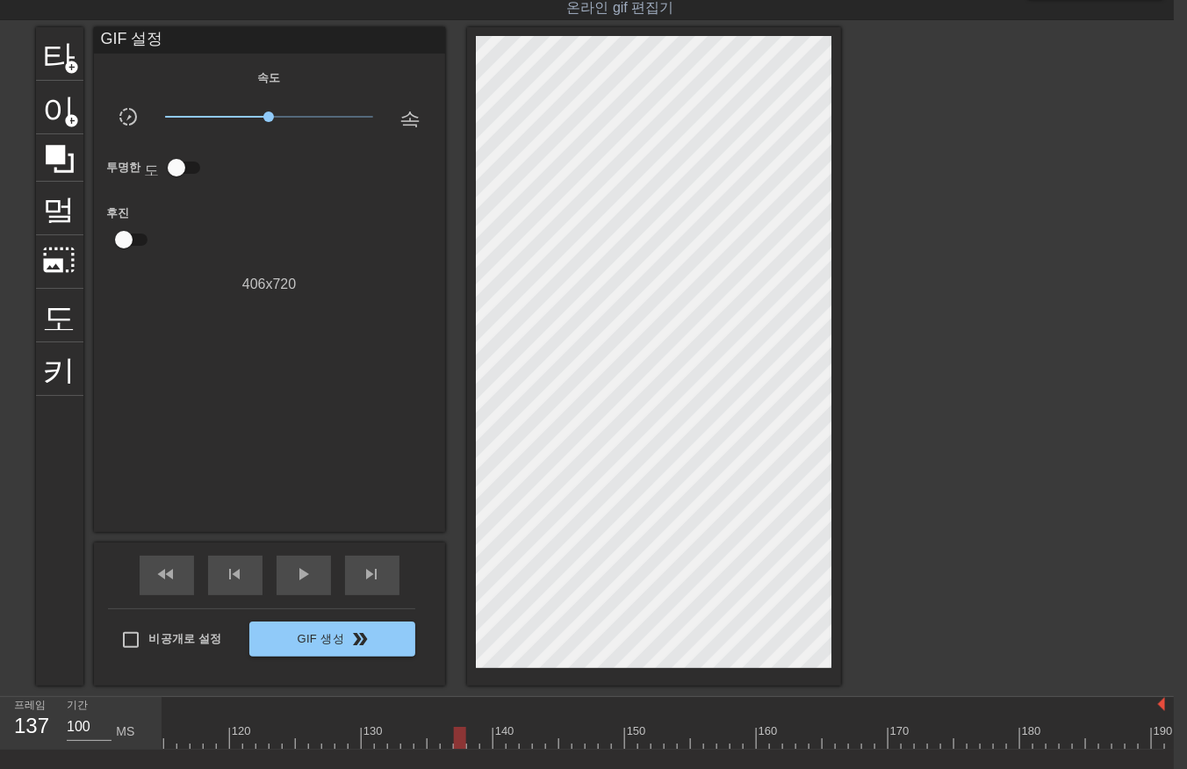
drag, startPoint x: 483, startPoint y: 734, endPoint x: 472, endPoint y: 745, distance: 14.9
drag, startPoint x: 497, startPoint y: 743, endPoint x: 514, endPoint y: 749, distance: 17.8
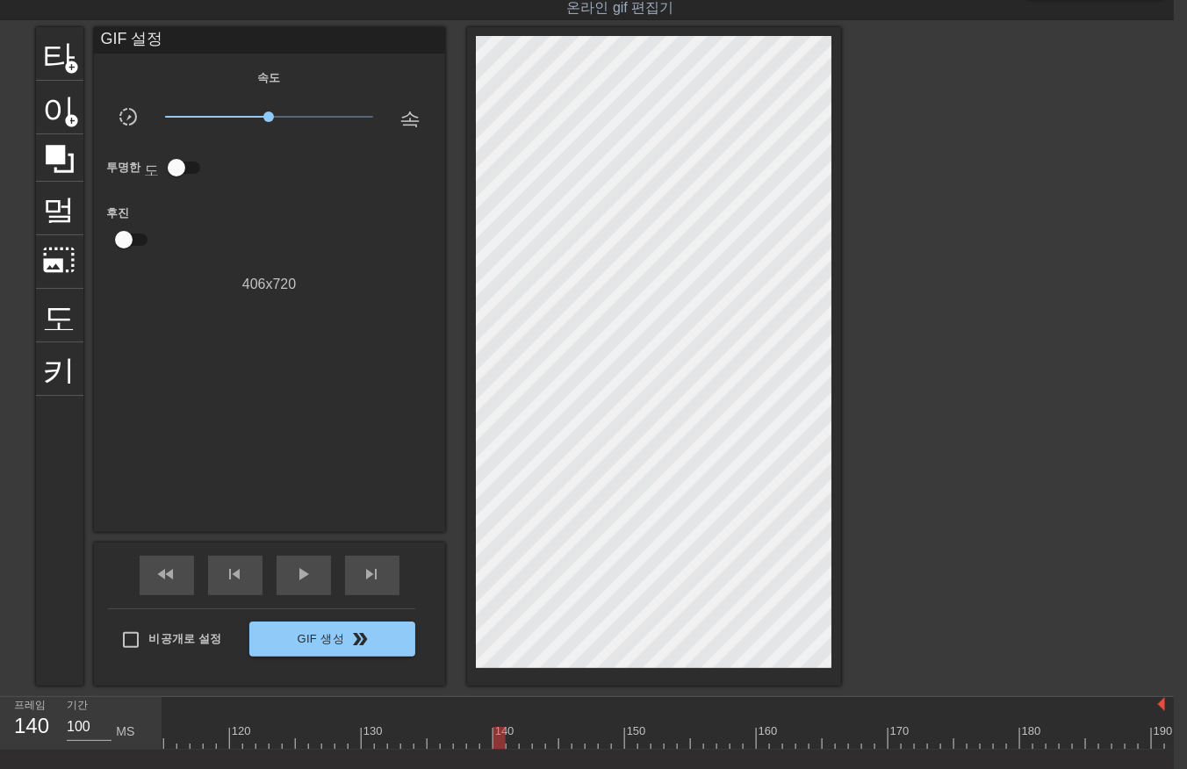
drag, startPoint x: 510, startPoint y: 736, endPoint x: 513, endPoint y: 746, distance: 10.9
drag, startPoint x: 520, startPoint y: 736, endPoint x: 523, endPoint y: 746, distance: 11.1
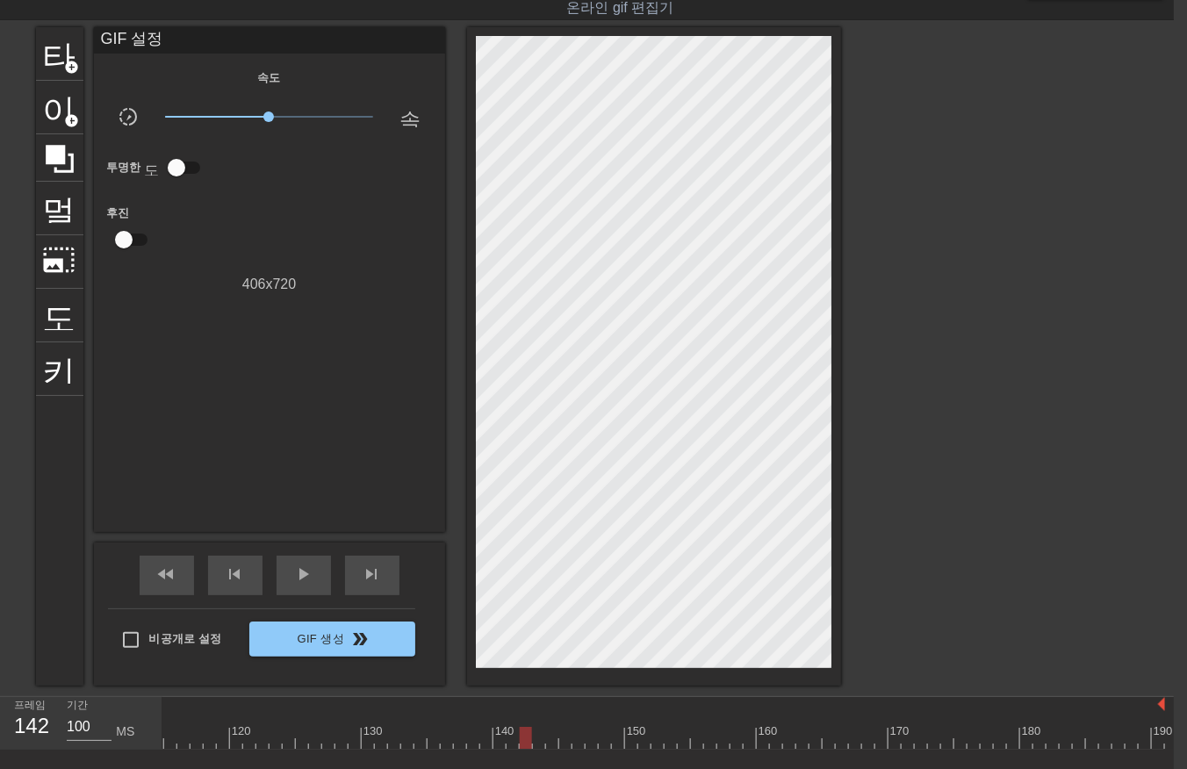
drag, startPoint x: 563, startPoint y: 739, endPoint x: 572, endPoint y: 749, distance: 13.7
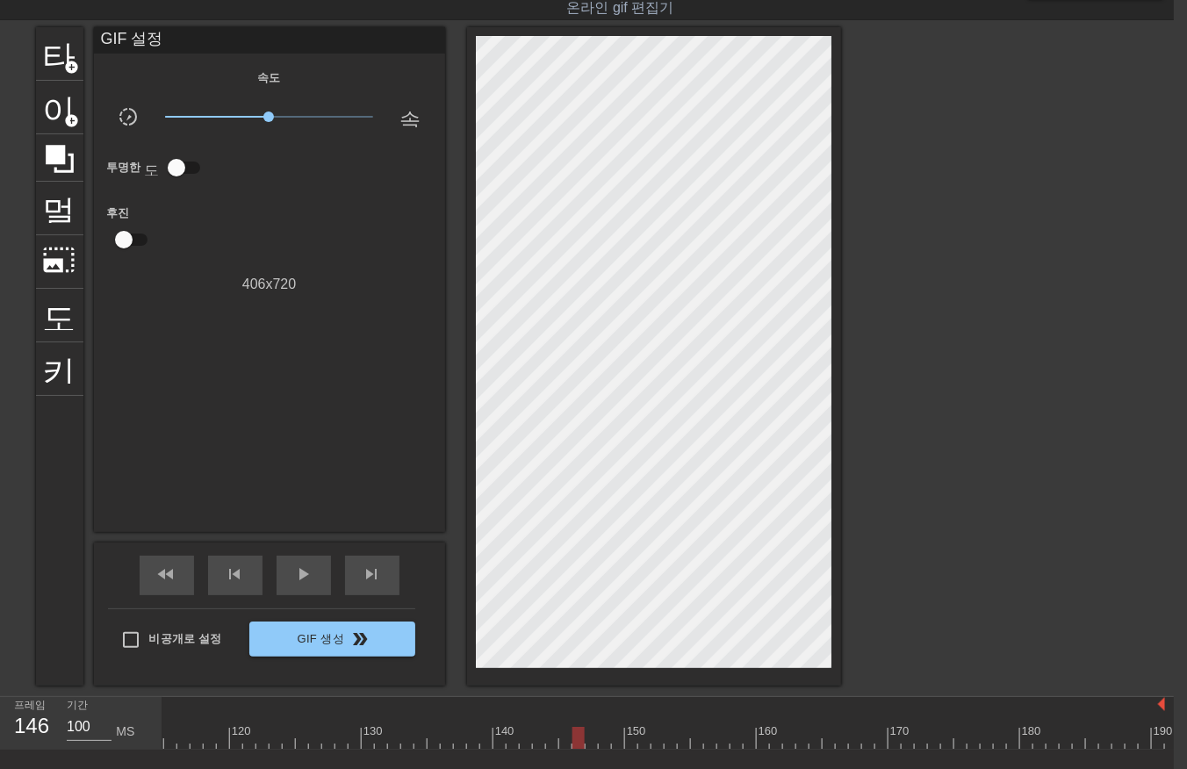
drag, startPoint x: 611, startPoint y: 732, endPoint x: 610, endPoint y: 746, distance: 14.1
drag, startPoint x: 628, startPoint y: 732, endPoint x: 645, endPoint y: 750, distance: 24.2
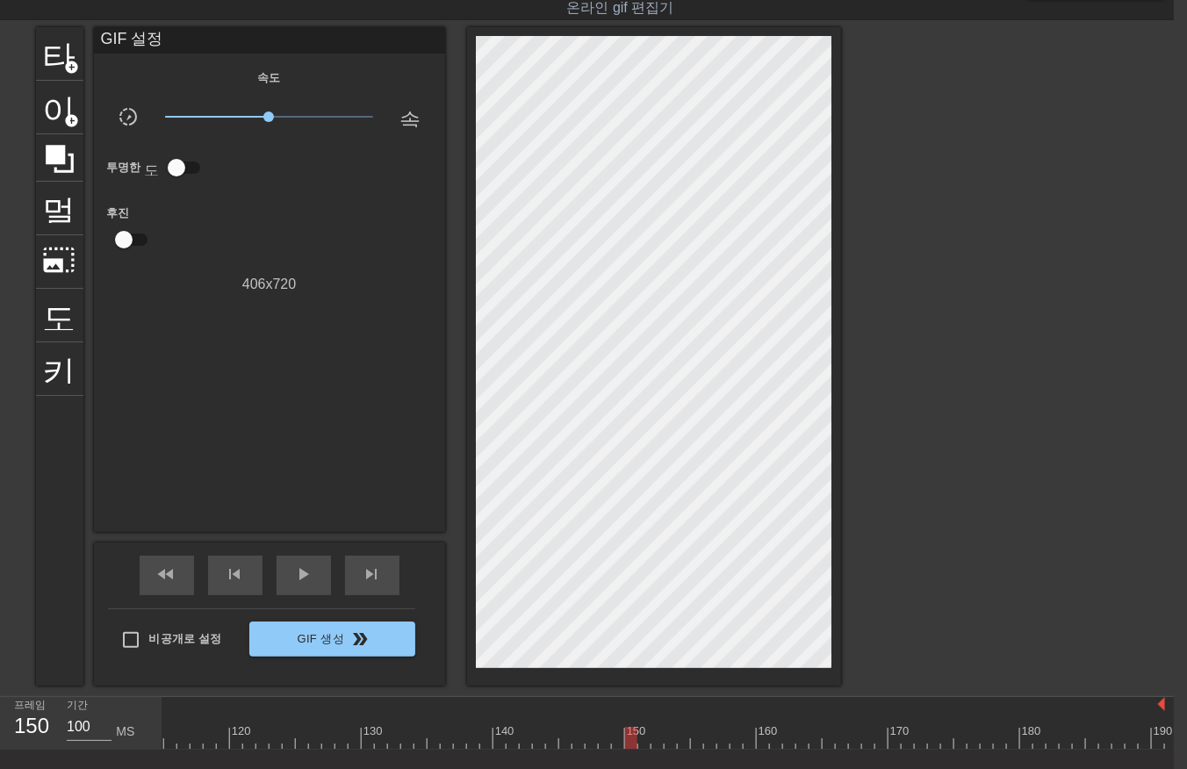
drag, startPoint x: 642, startPoint y: 734, endPoint x: 647, endPoint y: 745, distance: 11.8
drag, startPoint x: 655, startPoint y: 732, endPoint x: 659, endPoint y: 744, distance: 11.9
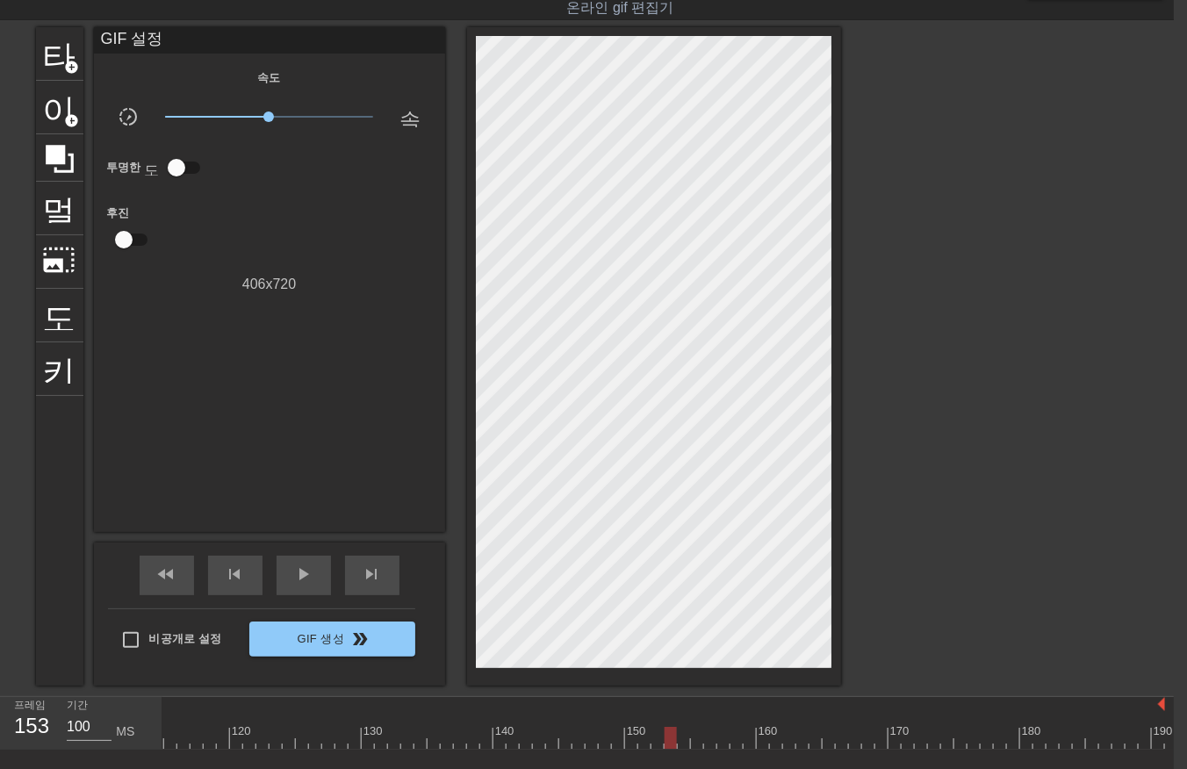
drag, startPoint x: 668, startPoint y: 736, endPoint x: 679, endPoint y: 751, distance: 18.3
drag, startPoint x: 682, startPoint y: 738, endPoint x: 687, endPoint y: 747, distance: 11.0
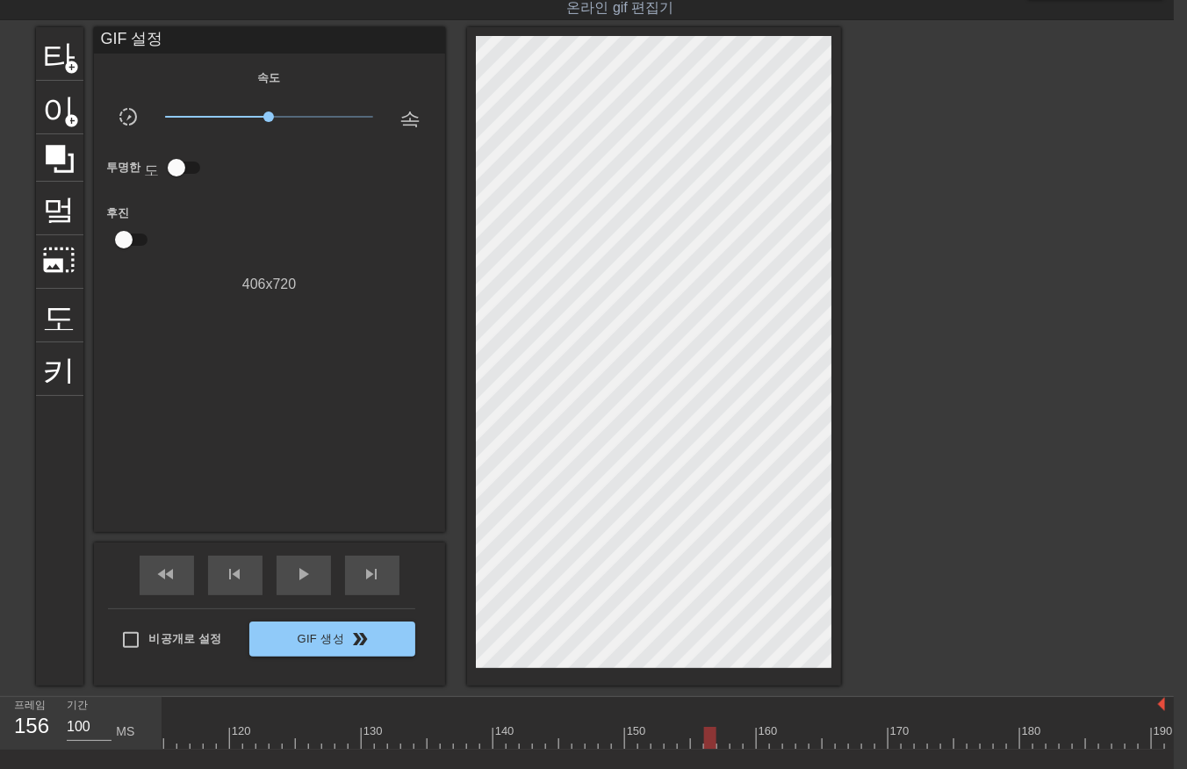
drag, startPoint x: 704, startPoint y: 736, endPoint x: 716, endPoint y: 751, distance: 18.8
drag, startPoint x: 717, startPoint y: 736, endPoint x: 724, endPoint y: 751, distance: 16.5
drag, startPoint x: 727, startPoint y: 736, endPoint x: 732, endPoint y: 747, distance: 12.2
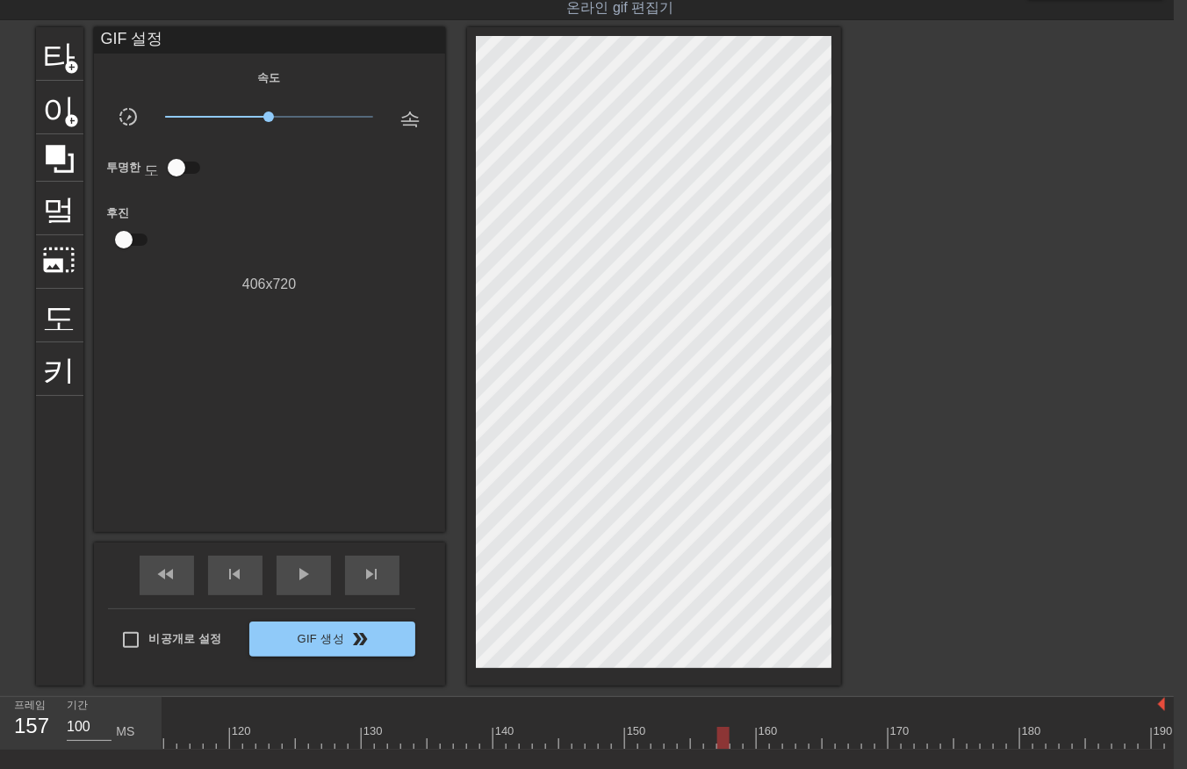
drag, startPoint x: 744, startPoint y: 732, endPoint x: 747, endPoint y: 748, distance: 17.1
drag, startPoint x: 761, startPoint y: 736, endPoint x: 776, endPoint y: 754, distance: 23.6
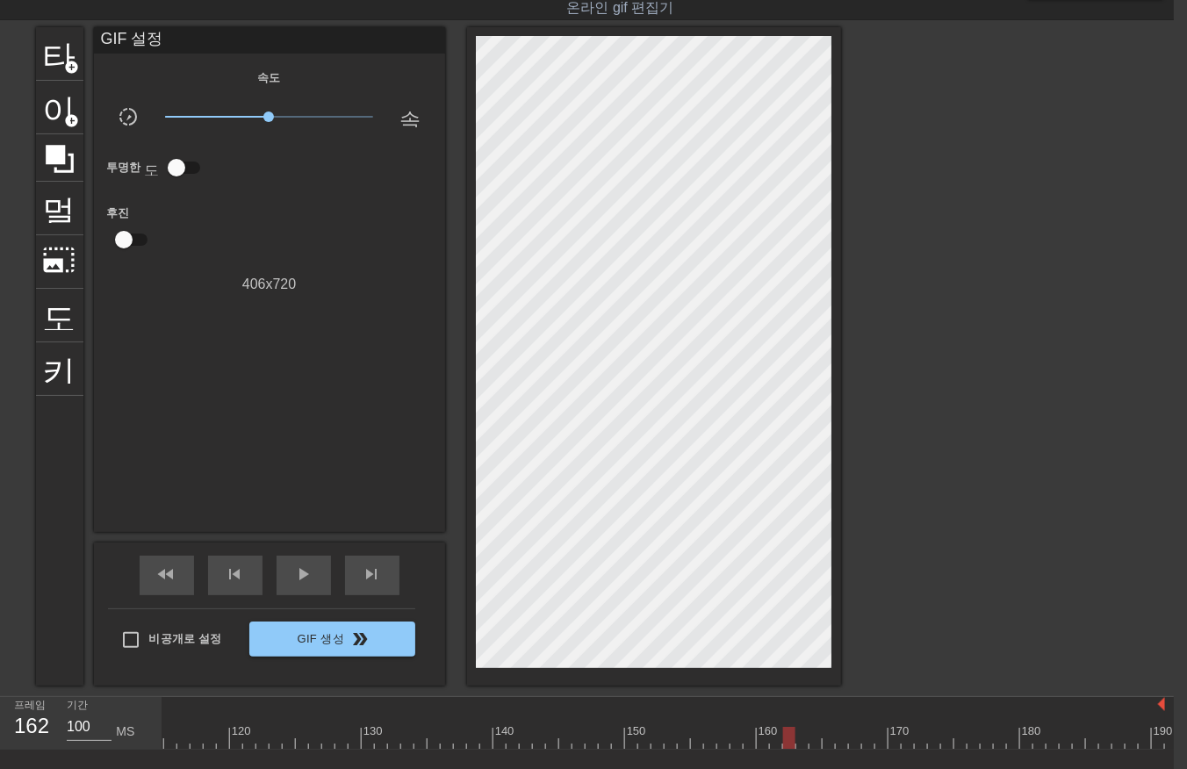
drag, startPoint x: 782, startPoint y: 734, endPoint x: 796, endPoint y: 750, distance: 20.6
drag, startPoint x: 800, startPoint y: 735, endPoint x: 802, endPoint y: 748, distance: 13.3
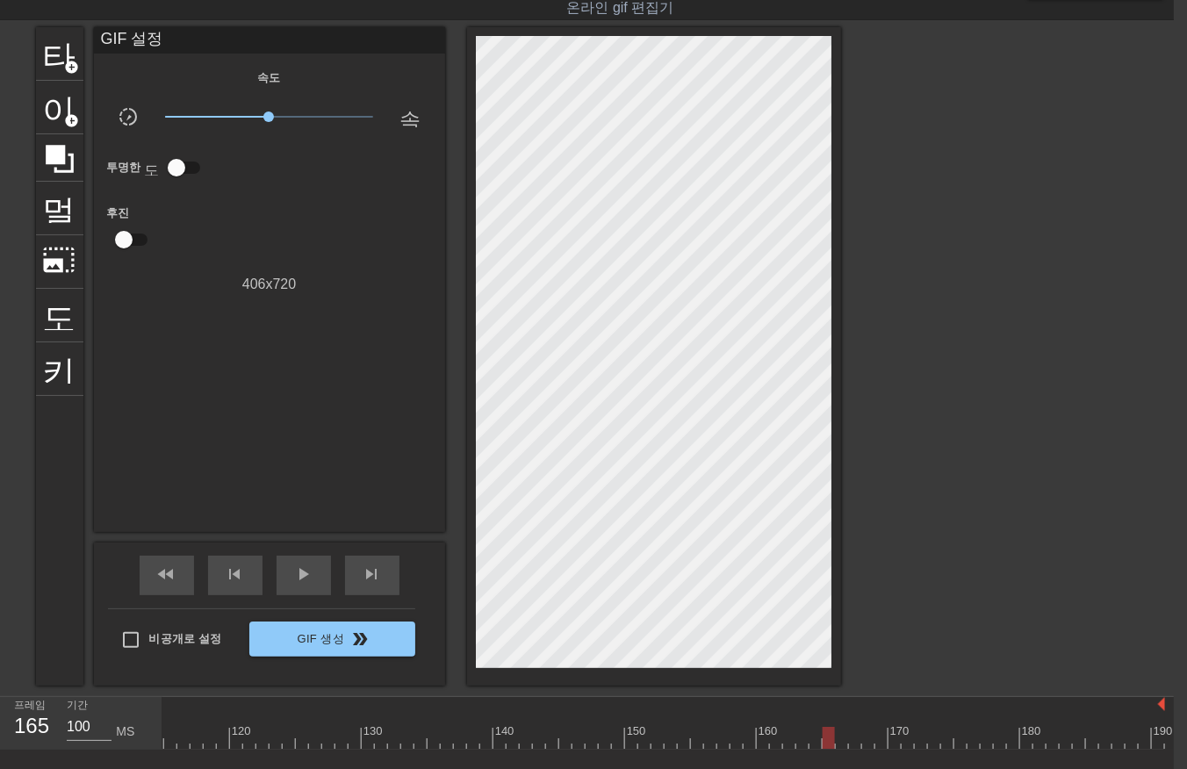
drag, startPoint x: 822, startPoint y: 735, endPoint x: 824, endPoint y: 747, distance: 12.4
drag, startPoint x: 859, startPoint y: 735, endPoint x: 876, endPoint y: 746, distance: 20.2
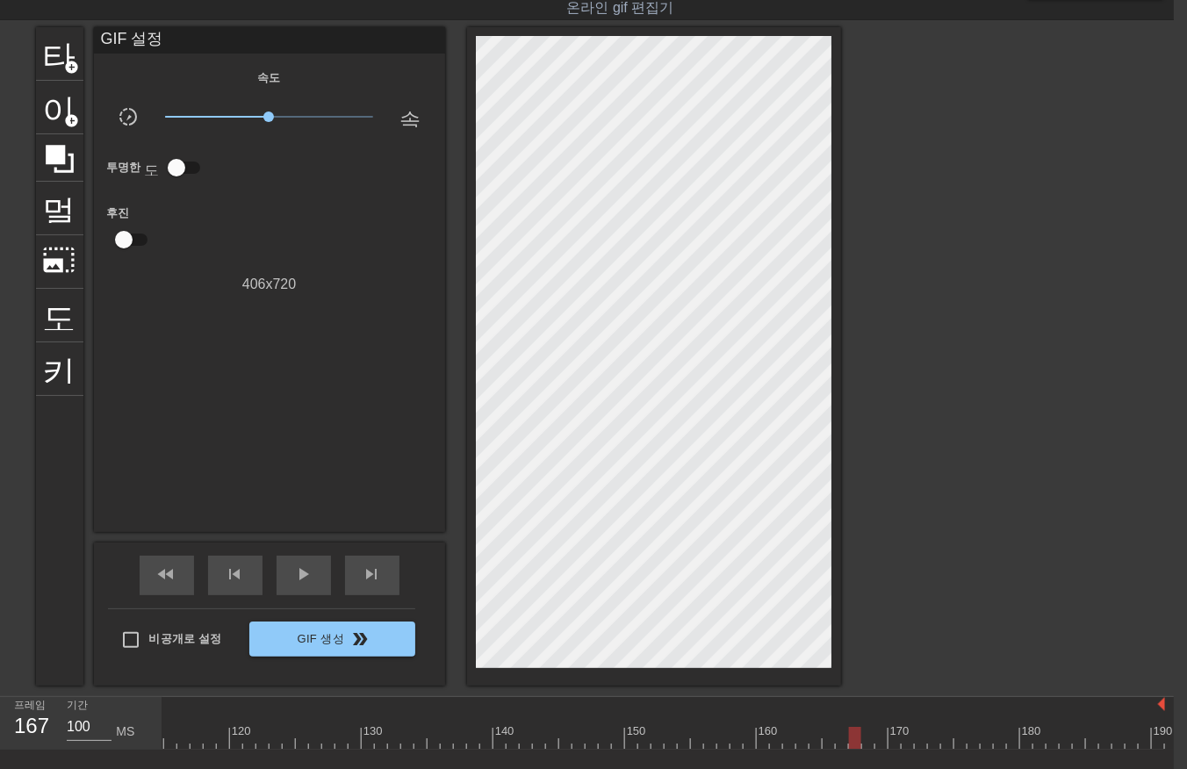
drag, startPoint x: 876, startPoint y: 738, endPoint x: 883, endPoint y: 747, distance: 11.9
drag, startPoint x: 901, startPoint y: 738, endPoint x: 911, endPoint y: 748, distance: 14.3
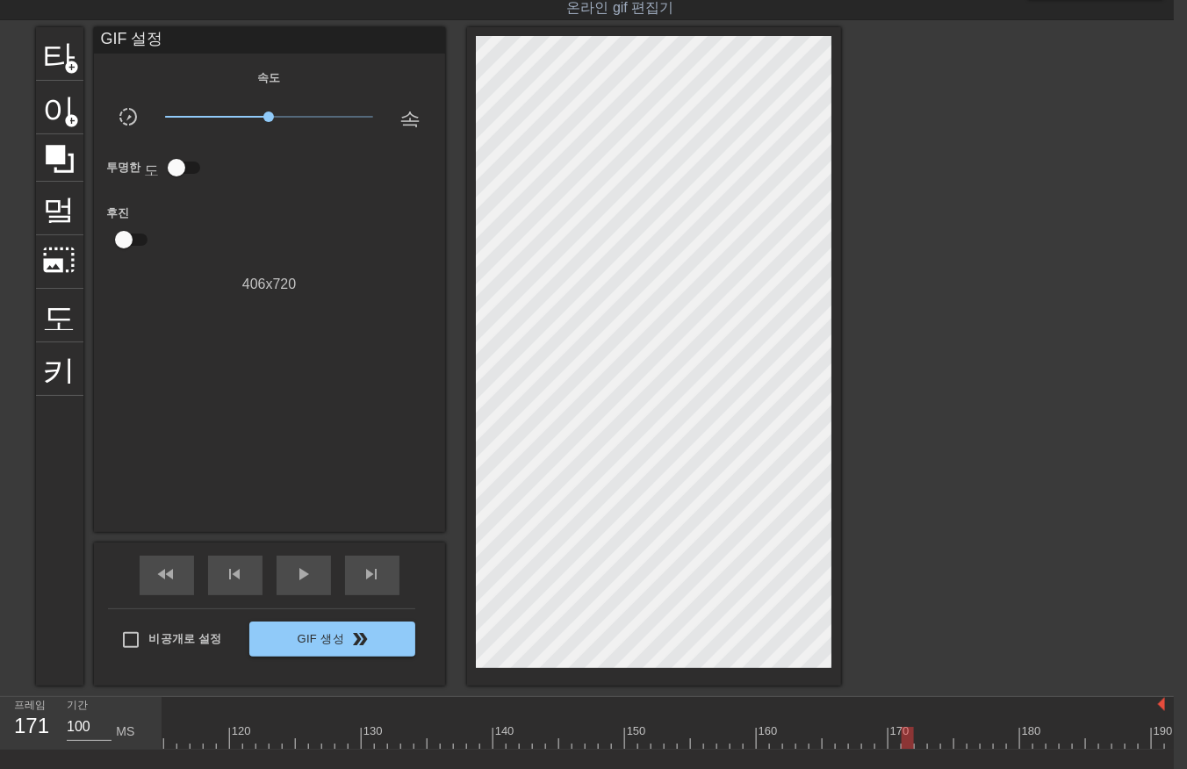
drag, startPoint x: 919, startPoint y: 736, endPoint x: 924, endPoint y: 750, distance: 15.0
drag, startPoint x: 931, startPoint y: 741, endPoint x: 936, endPoint y: 749, distance: 9.5
